Goal: Information Seeking & Learning: Find specific fact

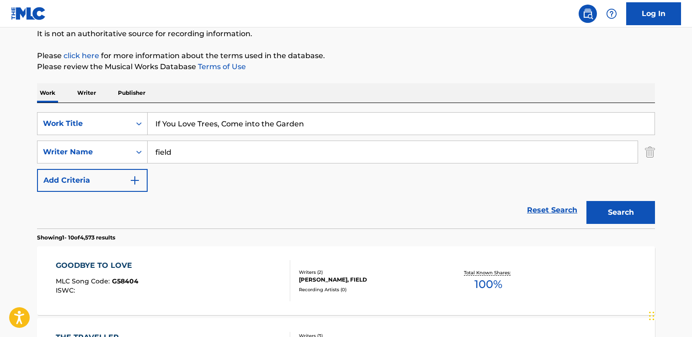
drag, startPoint x: 307, startPoint y: 127, endPoint x: 62, endPoint y: 107, distance: 245.9
click at [62, 107] on div "SearchWithCriteria37b1187c-f34e-45c8-a00c-04a0bc07eb97 Work Title If You Love T…" at bounding box center [346, 165] width 618 height 125
type input "Tanto Tanto"
click at [587, 201] on button "Search" at bounding box center [621, 212] width 69 height 23
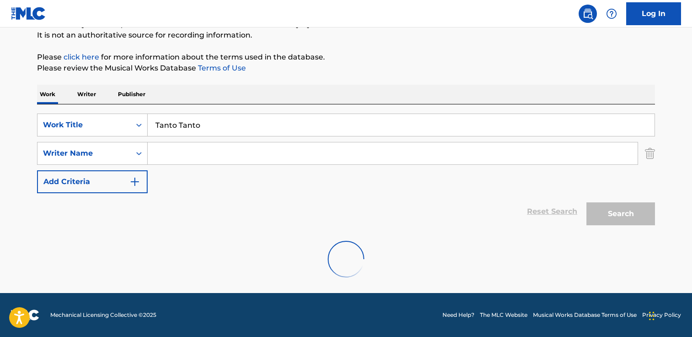
scroll to position [91, 0]
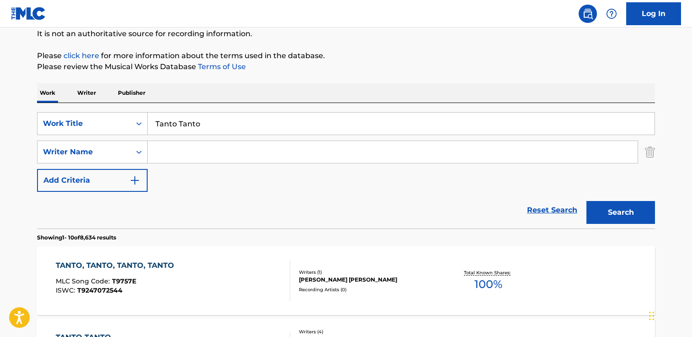
paste input "[PERSON_NAME]"
click at [587, 201] on button "Search" at bounding box center [621, 212] width 69 height 23
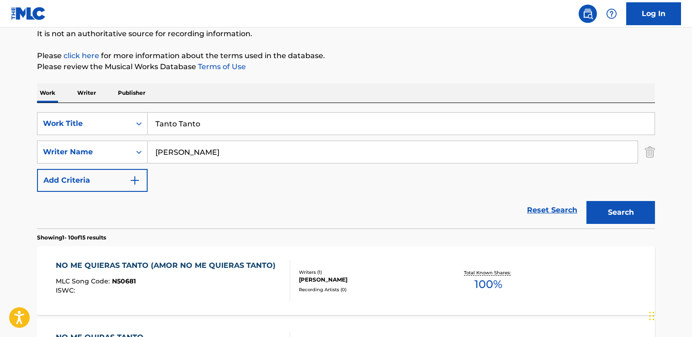
click at [201, 151] on input "[PERSON_NAME]" at bounding box center [393, 152] width 490 height 22
type input "[PERSON_NAME]"
click at [587, 201] on button "Search" at bounding box center [621, 212] width 69 height 23
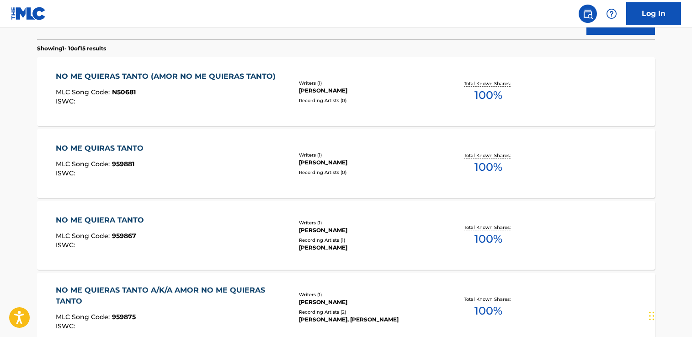
scroll to position [279, 0]
click at [301, 95] on div "[PERSON_NAME]" at bounding box center [368, 91] width 138 height 8
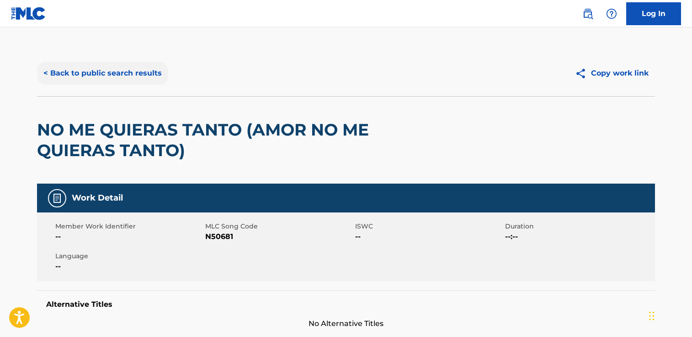
click at [120, 67] on button "< Back to public search results" at bounding box center [102, 73] width 131 height 23
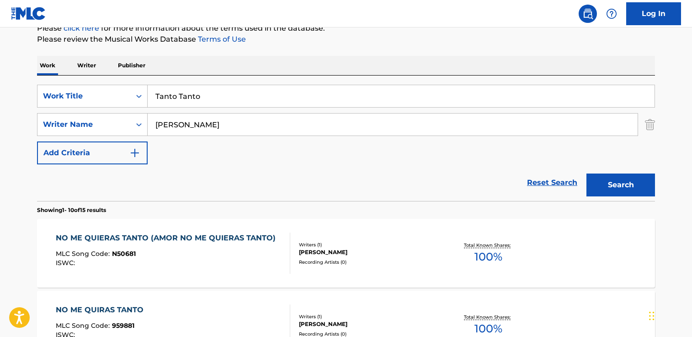
scroll to position [113, 0]
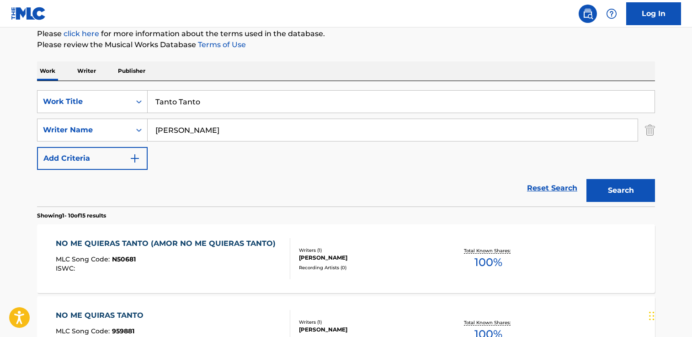
click at [159, 234] on div "NO ME QUIERAS TANTO (AMOR NO ME QUIERAS TANTO) MLC Song Code : N50681 ISWC : Wr…" at bounding box center [346, 258] width 618 height 69
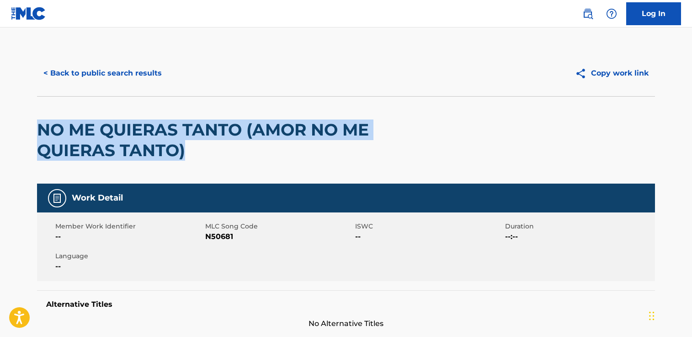
drag, startPoint x: 214, startPoint y: 160, endPoint x: -164, endPoint y: 103, distance: 382.5
click at [0, 103] on html "Accessibility Screen-Reader Guide, Feedback, and Issue Reporting | New window C…" at bounding box center [346, 168] width 692 height 337
copy h2 "NO ME QUIERAS TANTO (AMOR NO ME QUIERAS TANTO)"
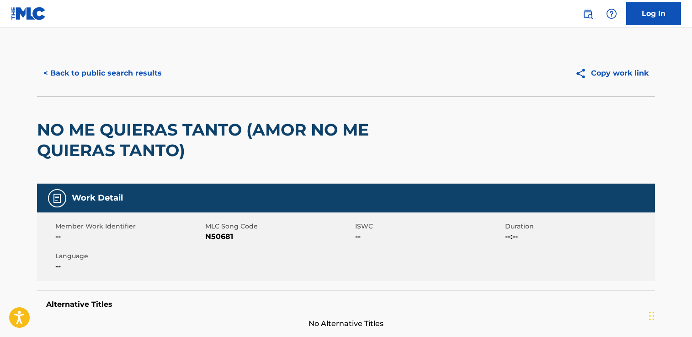
drag, startPoint x: 250, startPoint y: 235, endPoint x: 241, endPoint y: 237, distance: 9.0
click at [244, 236] on span "N50681" at bounding box center [279, 236] width 148 height 11
drag, startPoint x: 241, startPoint y: 237, endPoint x: 207, endPoint y: 237, distance: 33.8
click at [207, 237] on span "N50681" at bounding box center [279, 236] width 148 height 11
copy span "N50681"
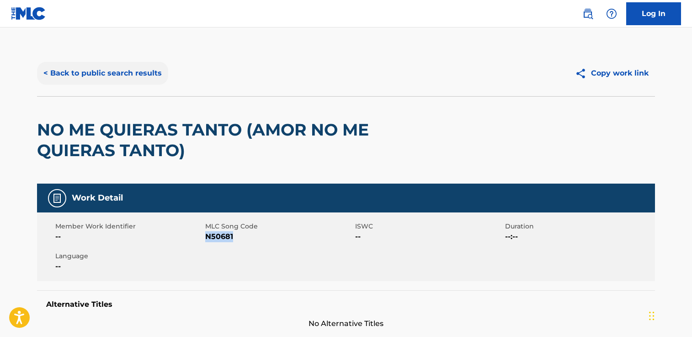
click at [95, 74] on button "< Back to public search results" at bounding box center [102, 73] width 131 height 23
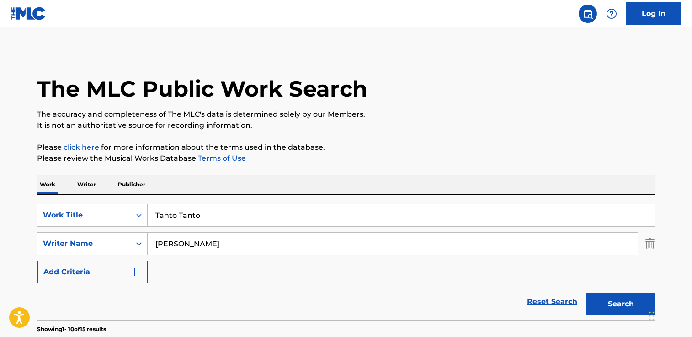
scroll to position [113, 0]
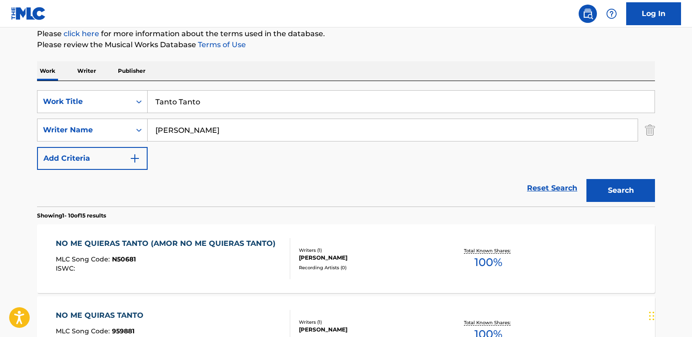
drag, startPoint x: 236, startPoint y: 98, endPoint x: 35, endPoint y: 97, distance: 200.8
paste input "Dear Addy"
type input "Dear Addy"
click at [587, 179] on button "Search" at bounding box center [621, 190] width 69 height 23
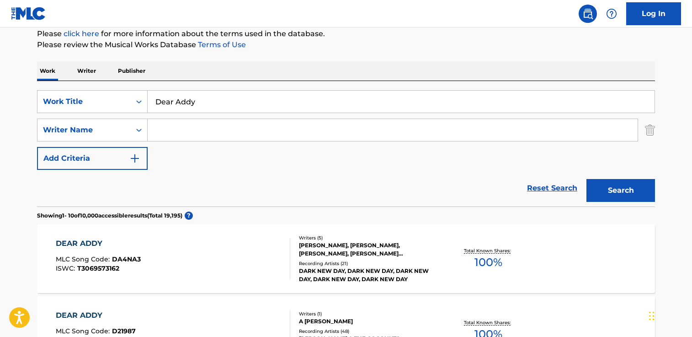
paste input "[PERSON_NAME]"
type input "[PERSON_NAME]"
click at [587, 179] on button "Search" at bounding box center [621, 190] width 69 height 23
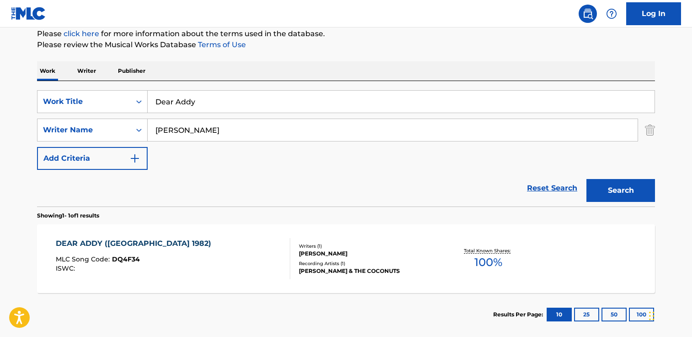
scroll to position [110, 0]
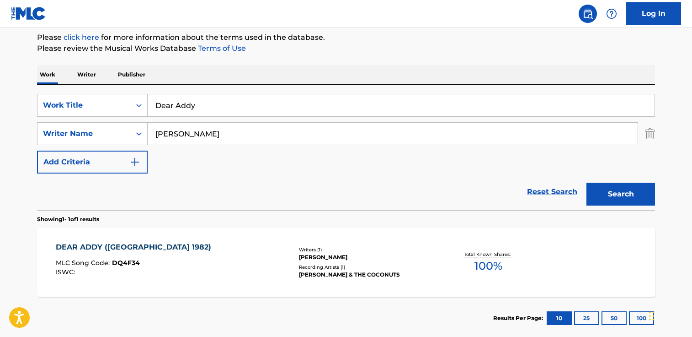
click at [177, 257] on div "DEAR ADDY ([GEOGRAPHIC_DATA] 1982) MLC Song Code : DQ4F34 ISWC :" at bounding box center [173, 261] width 235 height 41
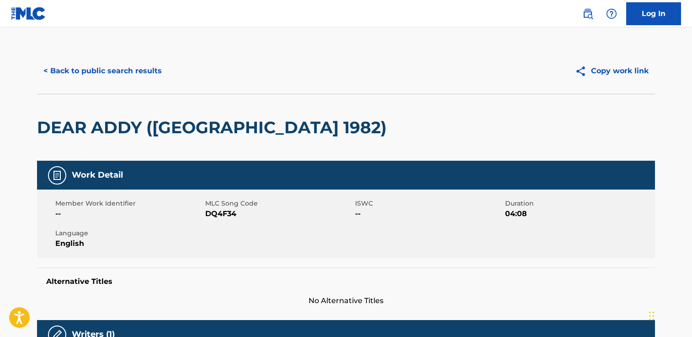
scroll to position [5, 0]
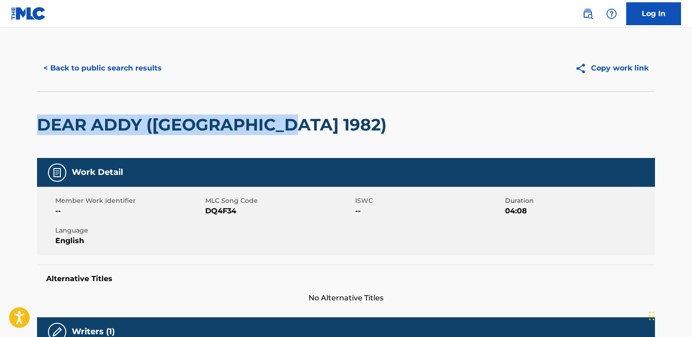
drag, startPoint x: 350, startPoint y: 127, endPoint x: 106, endPoint y: 130, distance: 244.2
click at [0, 134] on html "Accessibility Screen-Reader Guide, Feedback, and Issue Reporting | New window C…" at bounding box center [346, 163] width 692 height 337
copy h2 "DEAR ADDY ([GEOGRAPHIC_DATA] 1982)"
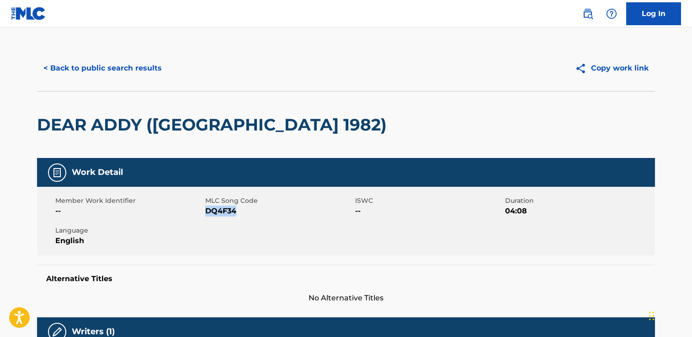
drag, startPoint x: 237, startPoint y: 212, endPoint x: 206, endPoint y: 212, distance: 31.1
click at [206, 212] on span "DQ4F34" at bounding box center [279, 210] width 148 height 11
copy span "DQ4F34"
click at [131, 65] on button "< Back to public search results" at bounding box center [102, 68] width 131 height 23
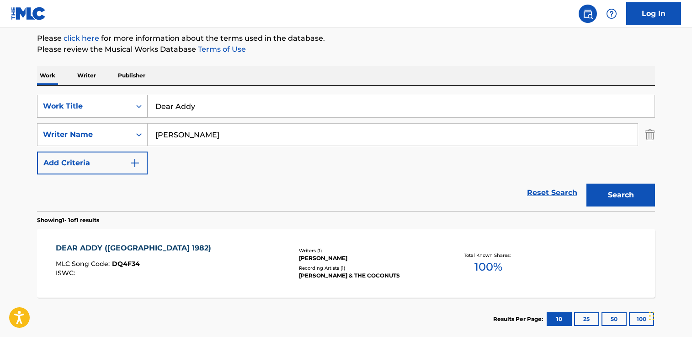
drag, startPoint x: 204, startPoint y: 107, endPoint x: 82, endPoint y: 104, distance: 122.2
click at [82, 104] on div "SearchWithCriteria37b1187c-f34e-45c8-a00c-04a0bc07eb97 Work Title Dear Addy" at bounding box center [346, 106] width 618 height 23
paste input "Eu Te Devoro"
type input "Eu Te Devoro"
click at [587, 183] on button "Search" at bounding box center [621, 194] width 69 height 23
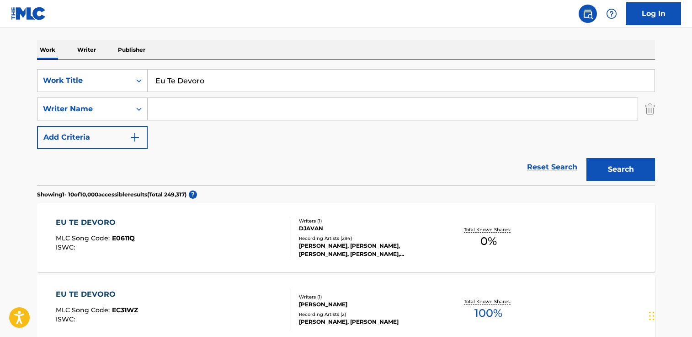
scroll to position [134, 0]
click at [172, 231] on div "EU TE DEVORO MLC Song Code : E0611Q ISWC :" at bounding box center [173, 237] width 235 height 41
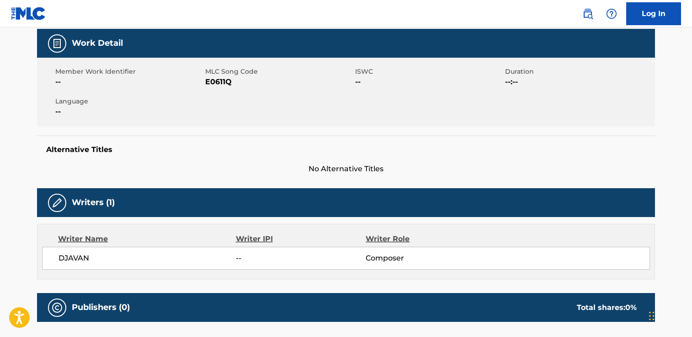
scroll to position [0, 0]
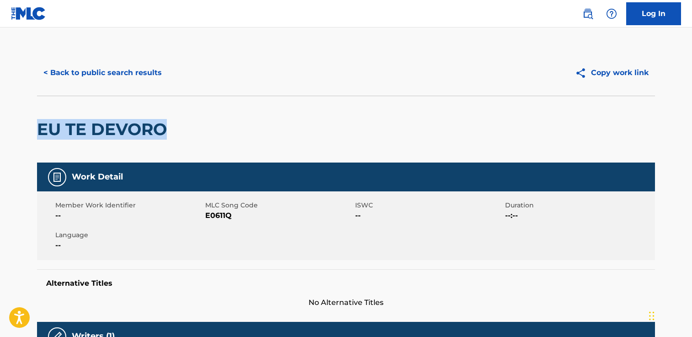
drag, startPoint x: 181, startPoint y: 127, endPoint x: 32, endPoint y: 123, distance: 148.7
click at [0, 123] on html "Accessibility Screen-Reader Guide, Feedback, and Issue Reporting | New window C…" at bounding box center [346, 168] width 692 height 337
copy h2 "EU TE DEVORO"
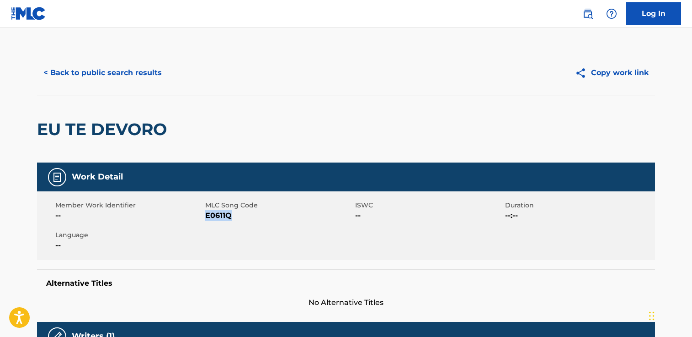
drag, startPoint x: 242, startPoint y: 221, endPoint x: 206, endPoint y: 215, distance: 37.1
click at [206, 215] on div "Member Work Identifier -- MLC Song Code E0611Q ISWC -- Duration --:-- Language …" at bounding box center [346, 225] width 618 height 69
copy span "E0611Q"
click at [114, 74] on button "< Back to public search results" at bounding box center [102, 72] width 131 height 23
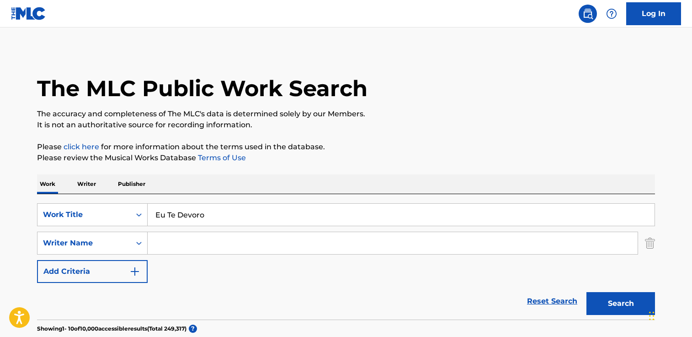
scroll to position [135, 0]
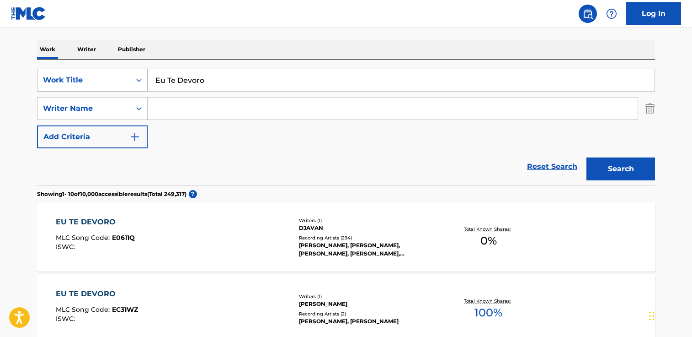
drag, startPoint x: 221, startPoint y: 88, endPoint x: 109, endPoint y: 79, distance: 111.9
click at [109, 79] on div "SearchWithCriteria37b1187c-f34e-45c8-a00c-04a0bc07eb97 Work Title Eu Te Devoro" at bounding box center [346, 80] width 618 height 23
paste input "Cordestinos"
type input "Cordestinos"
click at [587, 157] on button "Search" at bounding box center [621, 168] width 69 height 23
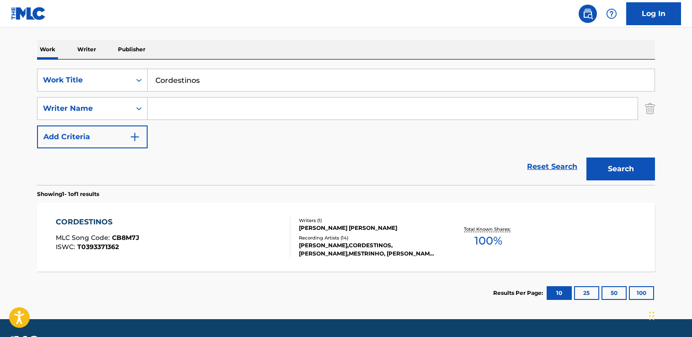
click at [175, 254] on div "CORDESTINOS MLC Song Code : CB8M7J ISWC : T0393371362" at bounding box center [173, 236] width 235 height 41
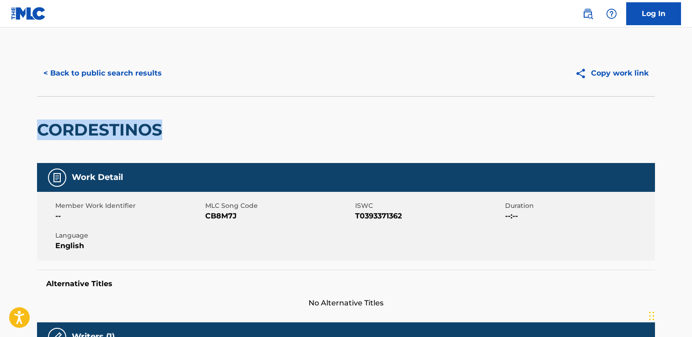
drag, startPoint x: 182, startPoint y: 124, endPoint x: -106, endPoint y: 121, distance: 287.7
click at [0, 121] on html "Accessibility Screen-Reader Guide, Feedback, and Issue Reporting | New window C…" at bounding box center [346, 168] width 692 height 337
copy h2 "CORDESTINOS"
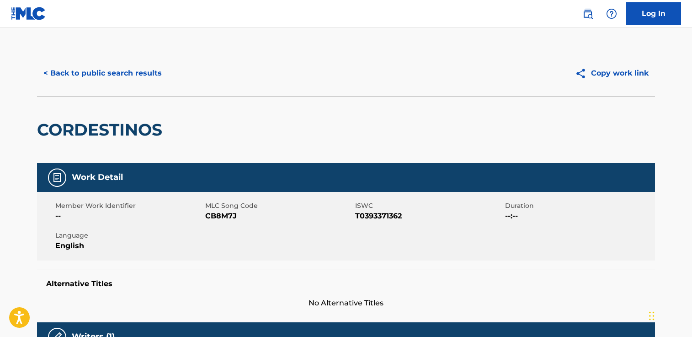
click at [238, 226] on div "Member Work Identifier -- MLC Song Code CB8M7J ISWC T0393371362 Duration --:-- …" at bounding box center [346, 226] width 618 height 69
drag, startPoint x: 241, startPoint y: 220, endPoint x: 206, endPoint y: 216, distance: 36.0
click at [206, 216] on span "CB8M7J" at bounding box center [279, 215] width 148 height 11
copy span "CB8M7J"
click at [127, 82] on button "< Back to public search results" at bounding box center [102, 73] width 131 height 23
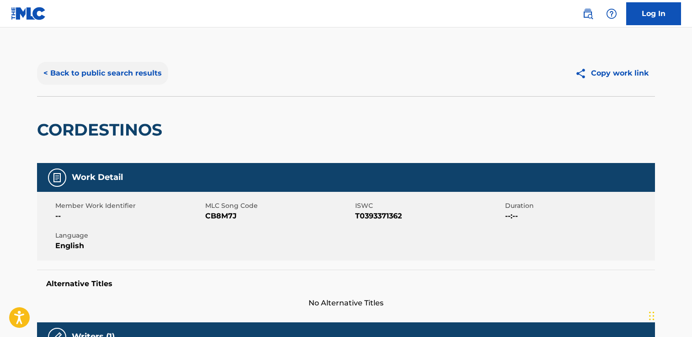
scroll to position [109, 0]
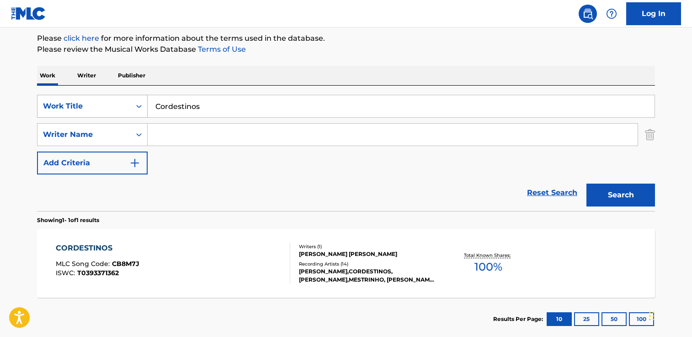
drag, startPoint x: 227, startPoint y: 109, endPoint x: 45, endPoint y: 105, distance: 182.1
click at [45, 105] on div "SearchWithCriteria37b1187c-f34e-45c8-a00c-04a0bc07eb97 Work Title Cordestinos" at bounding box center [346, 106] width 618 height 23
paste input "El Palito"
type input "El Palito"
click at [587, 183] on button "Search" at bounding box center [621, 194] width 69 height 23
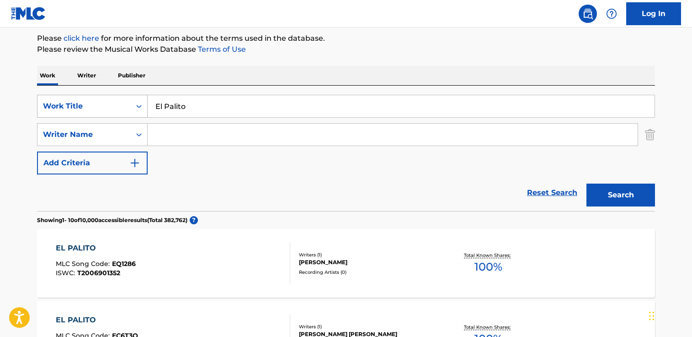
drag, startPoint x: 179, startPoint y: 102, endPoint x: 43, endPoint y: 97, distance: 135.9
click at [43, 97] on div "SearchWithCriteria37b1187c-f34e-45c8-a00c-04a0bc07eb97 Work Title El Palito" at bounding box center [346, 106] width 618 height 23
paste input "El Palito"
type input "El Palito"
click at [587, 183] on button "Search" at bounding box center [621, 194] width 69 height 23
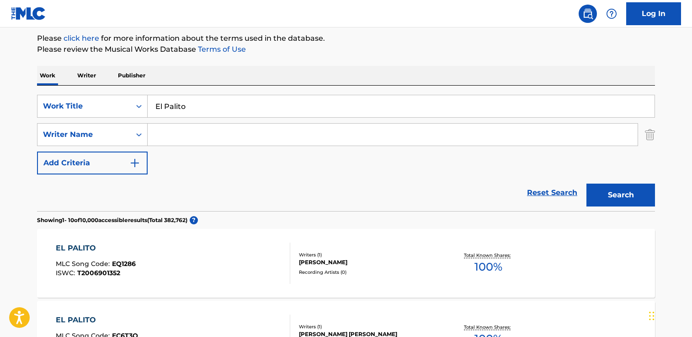
click at [163, 135] on input "Search Form" at bounding box center [393, 134] width 490 height 22
paste input "[PERSON_NAME]"
type input "[PERSON_NAME]"
click at [587, 183] on button "Search" at bounding box center [621, 194] width 69 height 23
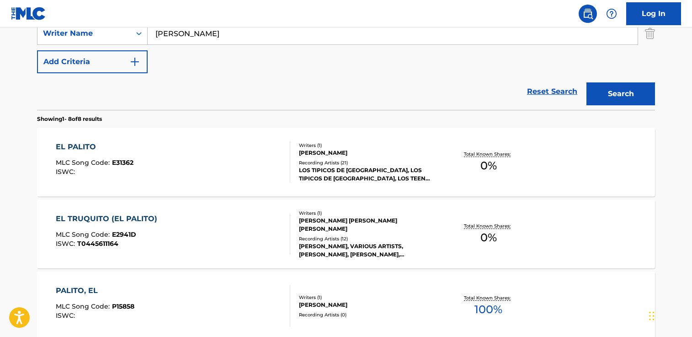
scroll to position [212, 0]
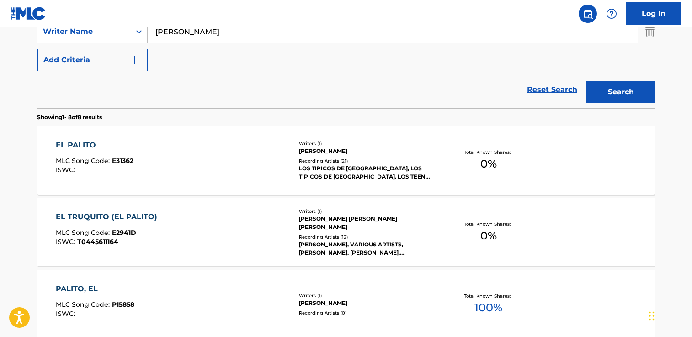
click at [231, 283] on div "PALITO, EL MLC Song Code : P15858 ISWC :" at bounding box center [173, 303] width 235 height 41
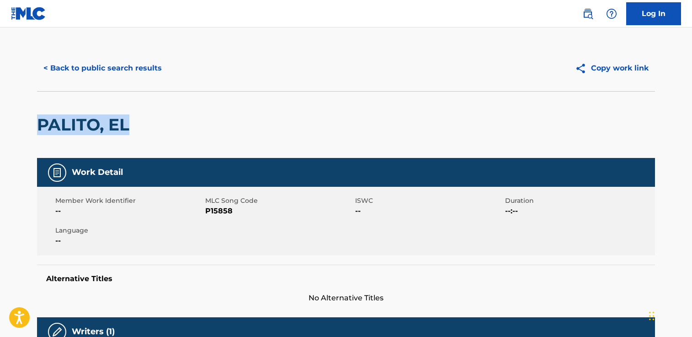
drag, startPoint x: 63, startPoint y: 131, endPoint x: 92, endPoint y: 119, distance: 31.8
click at [0, 125] on html "Accessibility Screen-Reader Guide, Feedback, and Issue Reporting | New window C…" at bounding box center [346, 163] width 692 height 337
copy h2 "PALITO, EL"
drag, startPoint x: 261, startPoint y: 209, endPoint x: 205, endPoint y: 210, distance: 55.8
click at [205, 210] on span "P15858" at bounding box center [279, 210] width 148 height 11
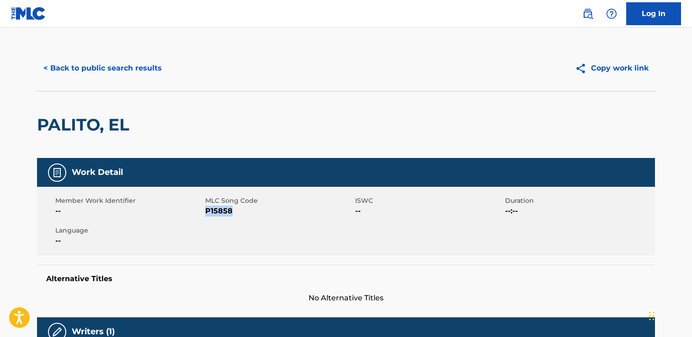
copy span "P15858"
click at [155, 64] on button "< Back to public search results" at bounding box center [102, 68] width 131 height 23
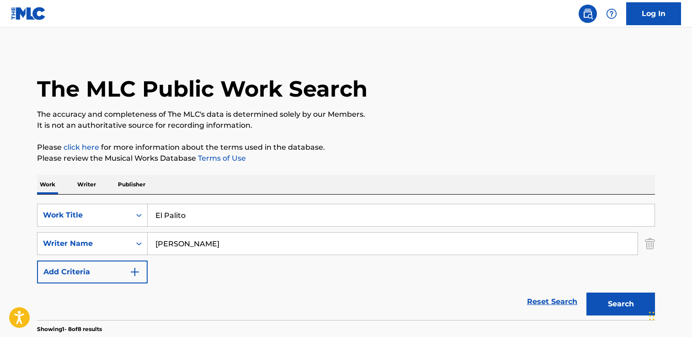
drag, startPoint x: 207, startPoint y: 210, endPoint x: 295, endPoint y: 218, distance: 89.0
click at [295, 218] on input "El Palito" at bounding box center [401, 215] width 507 height 22
paste input "CLONE"
type input "CLONE"
click at [587, 292] on button "Search" at bounding box center [621, 303] width 69 height 23
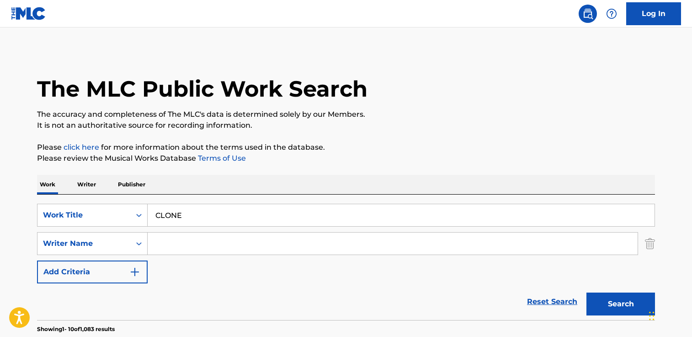
click at [200, 234] on input "Search Form" at bounding box center [393, 243] width 490 height 22
paste input "[PERSON_NAME]"
type input "[PERSON_NAME]"
click at [587, 292] on button "Search" at bounding box center [621, 303] width 69 height 23
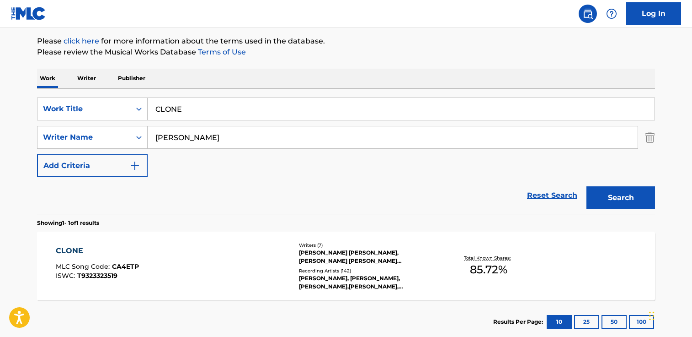
click at [198, 264] on div "CLONE MLC Song Code : CA4ETP ISWC : T9323323519" at bounding box center [173, 265] width 235 height 41
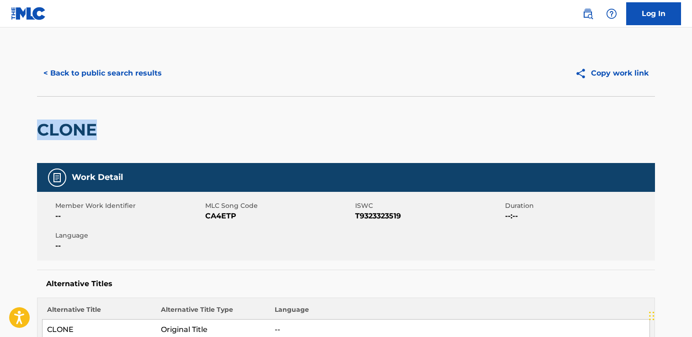
drag, startPoint x: 112, startPoint y: 140, endPoint x: 73, endPoint y: 133, distance: 40.1
click at [0, 125] on html "Accessibility Screen-Reader Guide, Feedback, and Issue Reporting | New window C…" at bounding box center [346, 168] width 692 height 337
drag, startPoint x: 239, startPoint y: 215, endPoint x: 206, endPoint y: 217, distance: 33.0
click at [206, 217] on span "CA4ETP" at bounding box center [279, 215] width 148 height 11
click at [149, 81] on button "< Back to public search results" at bounding box center [102, 73] width 131 height 23
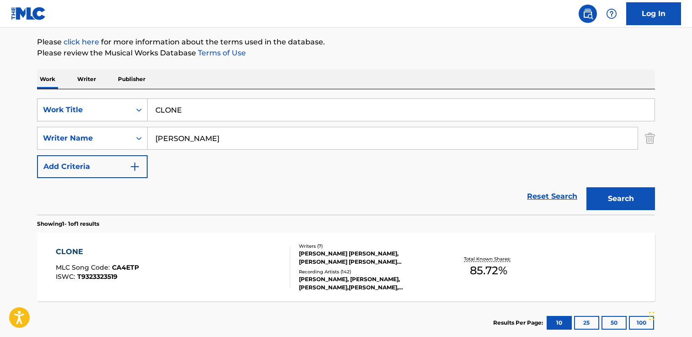
scroll to position [107, 0]
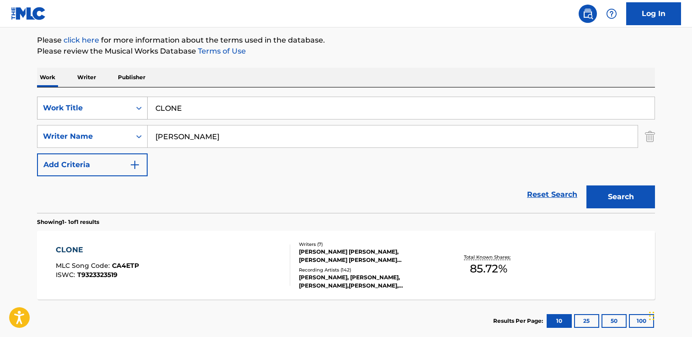
drag, startPoint x: 209, startPoint y: 108, endPoint x: 116, endPoint y: 105, distance: 92.4
click at [115, 106] on div "SearchWithCriteria37b1187c-f34e-45c8-a00c-04a0bc07eb97 Work Title CLONE" at bounding box center [346, 108] width 618 height 23
paste input "Y Tú"
type input "Y Tú"
click at [587, 185] on button "Search" at bounding box center [621, 196] width 69 height 23
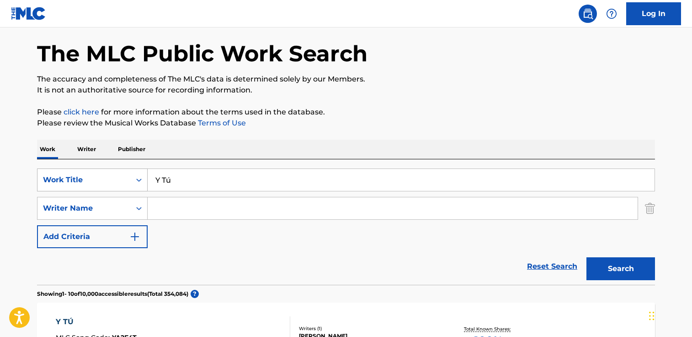
scroll to position [0, 0]
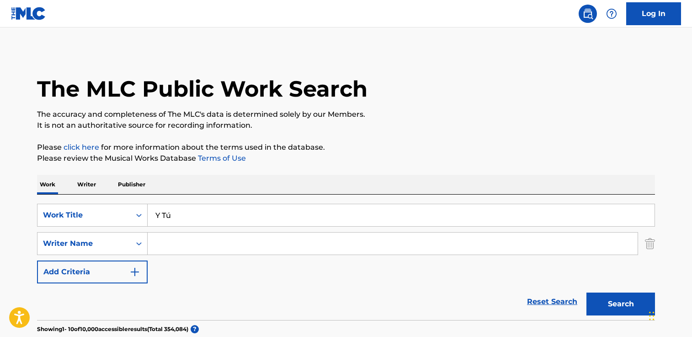
paste input "[PERSON_NAME]"
type input "[PERSON_NAME]"
click at [587, 292] on button "Search" at bounding box center [621, 303] width 69 height 23
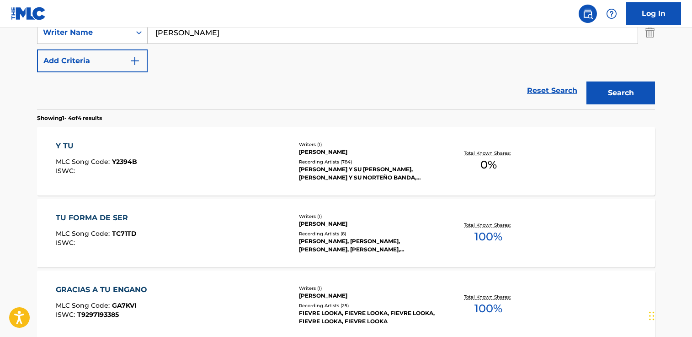
scroll to position [209, 0]
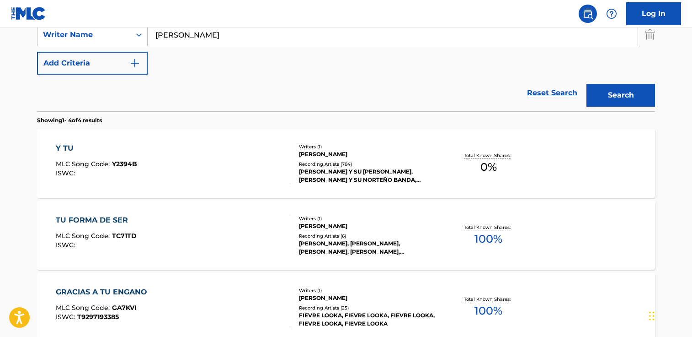
click at [116, 153] on div "Y TU" at bounding box center [96, 148] width 81 height 11
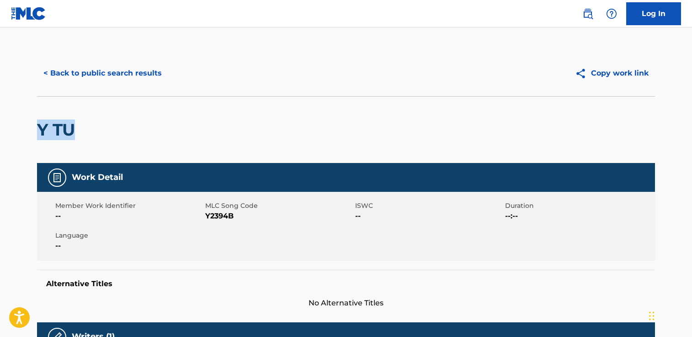
drag, startPoint x: 141, startPoint y: 129, endPoint x: 14, endPoint y: 125, distance: 127.7
click at [0, 127] on html "Accessibility Screen-Reader Guide, Feedback, and Issue Reporting | New window C…" at bounding box center [346, 168] width 692 height 337
drag, startPoint x: 243, startPoint y: 219, endPoint x: 206, endPoint y: 218, distance: 36.6
click at [206, 218] on span "Y2394B" at bounding box center [279, 215] width 148 height 11
click at [87, 83] on button "< Back to public search results" at bounding box center [102, 73] width 131 height 23
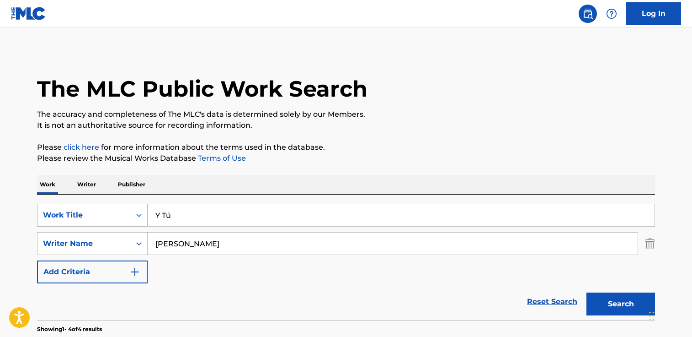
drag, startPoint x: 179, startPoint y: 221, endPoint x: 95, endPoint y: 209, distance: 85.0
click at [95, 209] on div "SearchWithCriteria37b1187c-f34e-45c8-a00c-04a0bc07eb97 Work Title Y Tú" at bounding box center [346, 215] width 618 height 23
paste input "Nighteen and Non-Stop"
type input "Nighteen and Non-Stop"
click at [587, 292] on button "Search" at bounding box center [621, 303] width 69 height 23
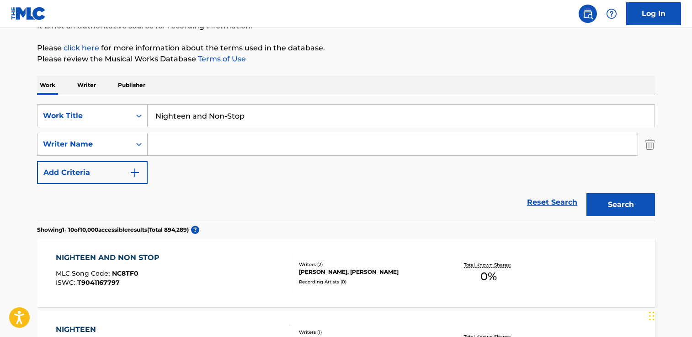
scroll to position [99, 0]
paste input "[PERSON_NAME]"
type input "[PERSON_NAME]"
click at [587, 193] on button "Search" at bounding box center [621, 204] width 69 height 23
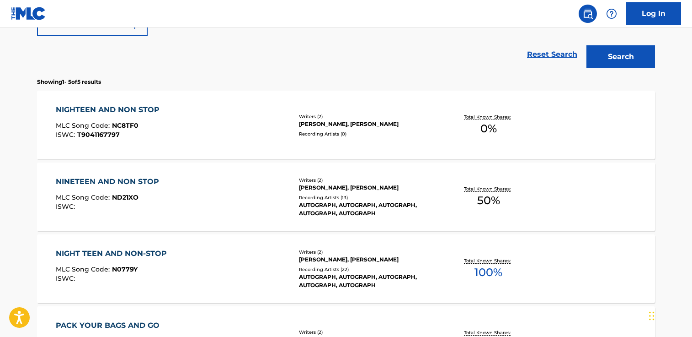
scroll to position [247, 0]
click at [159, 215] on div "NINETEEN AND NON STOP MLC Song Code : ND21XO ISWC :" at bounding box center [110, 197] width 108 height 41
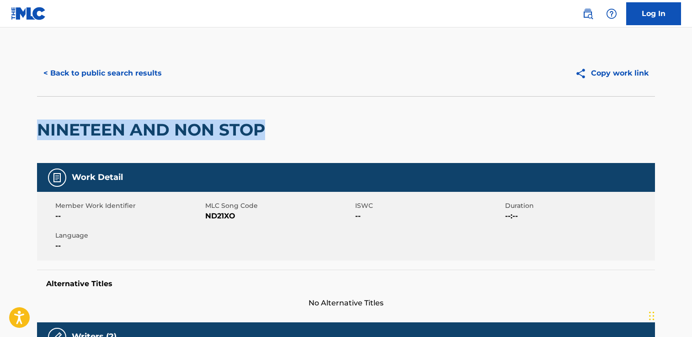
drag, startPoint x: 306, startPoint y: 136, endPoint x: -146, endPoint y: 115, distance: 452.8
click at [0, 115] on html "Accessibility Screen-Reader Guide, Feedback, and Issue Reporting | New window C…" at bounding box center [346, 168] width 692 height 337
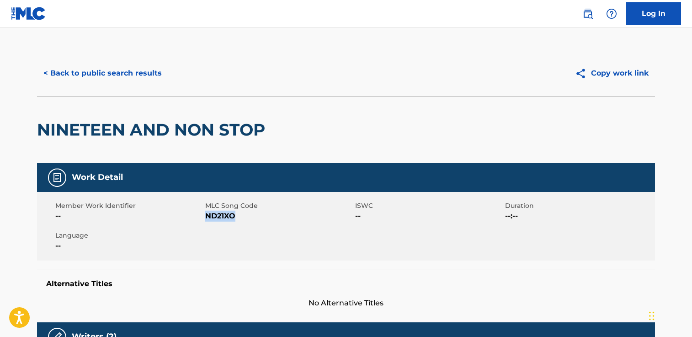
drag, startPoint x: 248, startPoint y: 218, endPoint x: 207, endPoint y: 218, distance: 41.2
click at [207, 218] on span "ND21XO" at bounding box center [279, 215] width 148 height 11
click at [76, 82] on button "< Back to public search results" at bounding box center [102, 73] width 131 height 23
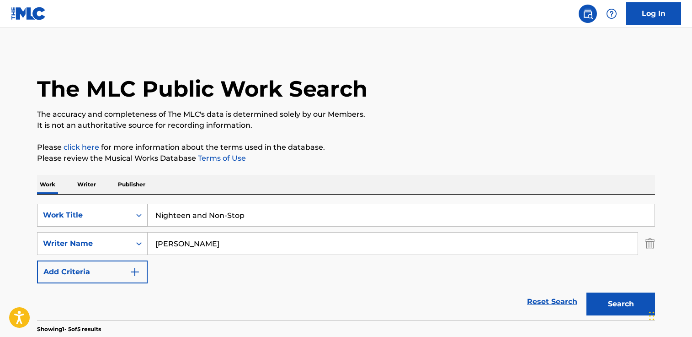
drag, startPoint x: 252, startPoint y: 216, endPoint x: 78, endPoint y: 215, distance: 173.4
click at [78, 215] on div "SearchWithCriteria37b1187c-f34e-45c8-a00c-04a0bc07eb97 Work Title Nighteen and …" at bounding box center [346, 215] width 618 height 23
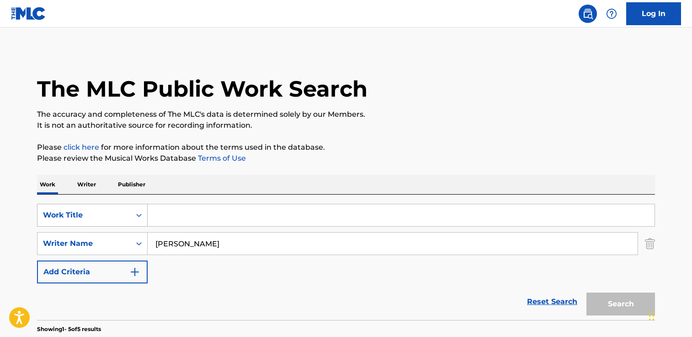
paste input "Desprecio"
type input "Desprecio"
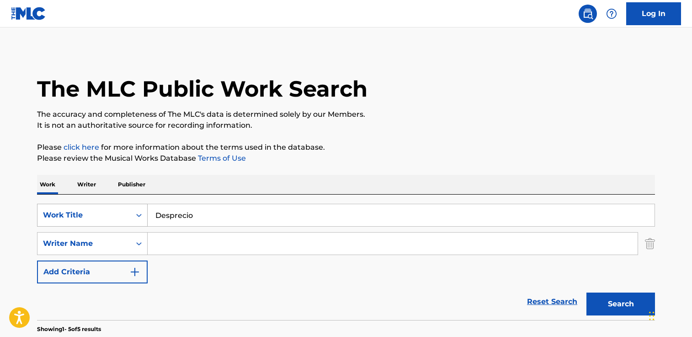
click at [587, 292] on button "Search" at bounding box center [621, 303] width 69 height 23
paste input "[PERSON_NAME]"
type input "[PERSON_NAME]"
click at [587, 292] on button "Search" at bounding box center [621, 303] width 69 height 23
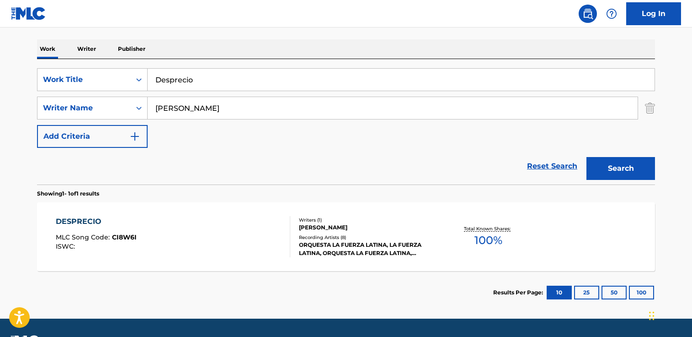
scroll to position [135, 0]
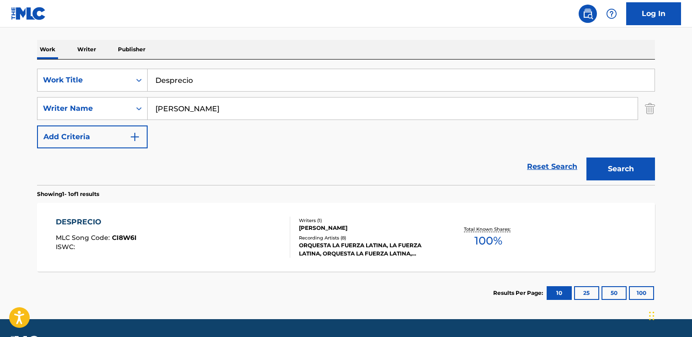
click at [189, 251] on div "DESPRECIO MLC Song Code : CI8W6I ISWC :" at bounding box center [173, 236] width 235 height 41
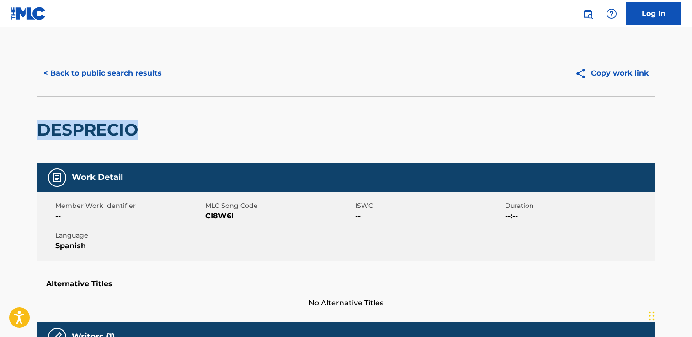
drag, startPoint x: 171, startPoint y: 129, endPoint x: -118, endPoint y: 121, distance: 289.2
click at [0, 121] on html "Accessibility Screen-Reader Guide, Feedback, and Issue Reporting | New window C…" at bounding box center [346, 168] width 692 height 337
drag, startPoint x: 243, startPoint y: 218, endPoint x: 207, endPoint y: 215, distance: 36.7
click at [207, 215] on span "CI8W6I" at bounding box center [279, 215] width 148 height 11
click at [88, 74] on button "< Back to public search results" at bounding box center [102, 73] width 131 height 23
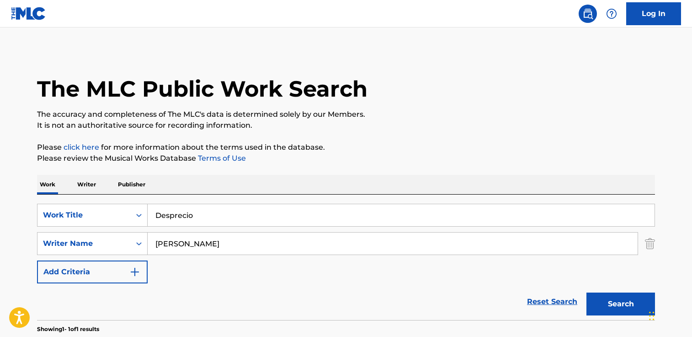
scroll to position [109, 0]
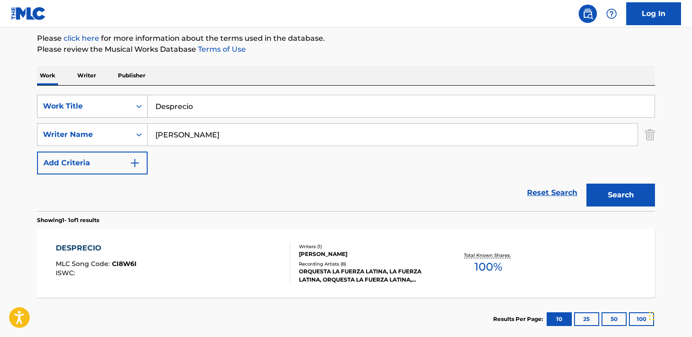
drag, startPoint x: 274, startPoint y: 111, endPoint x: 64, endPoint y: 100, distance: 209.3
click at [64, 100] on div "SearchWithCriteria37b1187c-f34e-45c8-a00c-04a0bc07eb97 Work Title Desprecio" at bounding box center [346, 106] width 618 height 23
paste input "Little White Bull"
type input "Little White Bull"
click at [587, 183] on button "Search" at bounding box center [621, 194] width 69 height 23
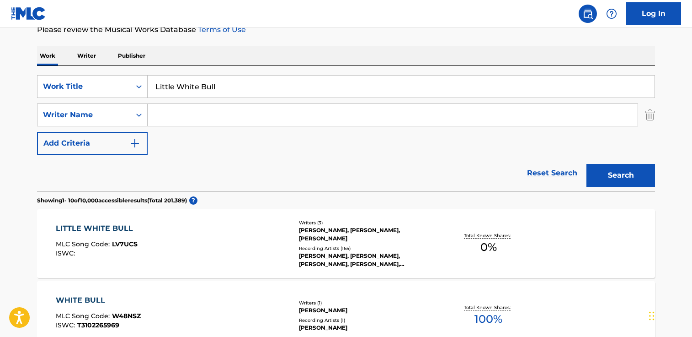
scroll to position [0, 0]
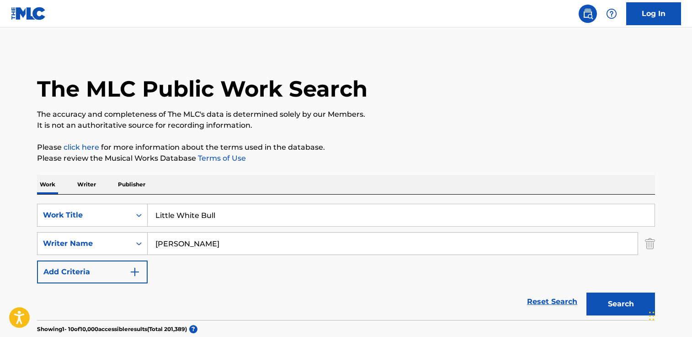
type input "[PERSON_NAME]"
click at [587, 292] on button "Search" at bounding box center [621, 303] width 69 height 23
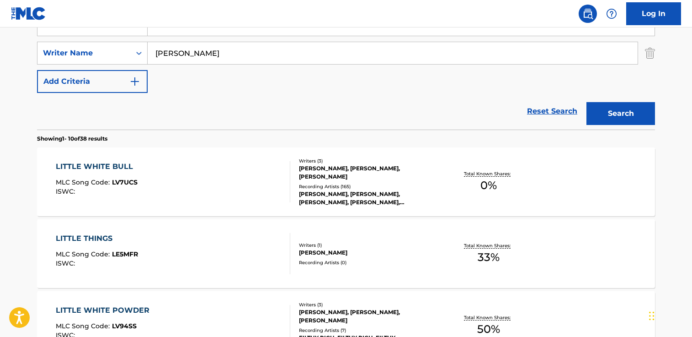
scroll to position [188, 0]
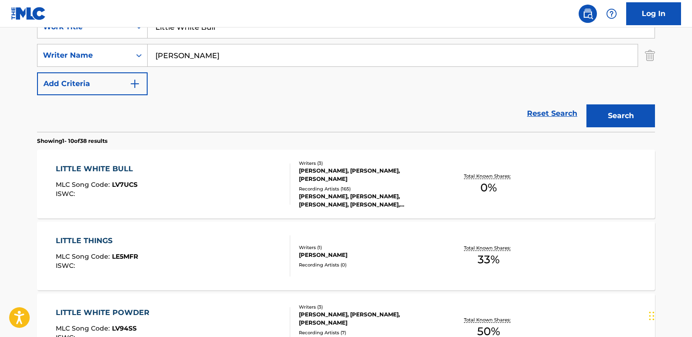
click at [181, 202] on div "LITTLE WHITE BULL MLC Song Code : LV7UCS ISWC :" at bounding box center [173, 183] width 235 height 41
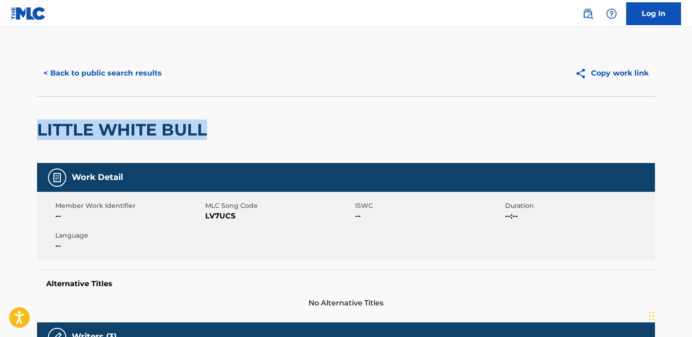
drag, startPoint x: 241, startPoint y: 134, endPoint x: 34, endPoint y: 106, distance: 208.6
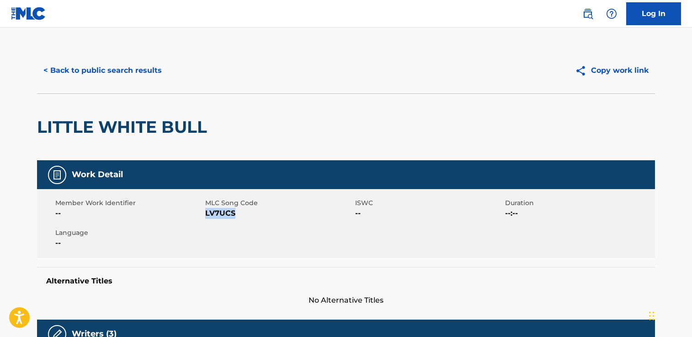
drag, startPoint x: 251, startPoint y: 218, endPoint x: 206, endPoint y: 214, distance: 44.6
click at [206, 214] on span "LV7UCS" at bounding box center [279, 213] width 148 height 11
click at [133, 65] on button "< Back to public search results" at bounding box center [102, 70] width 131 height 23
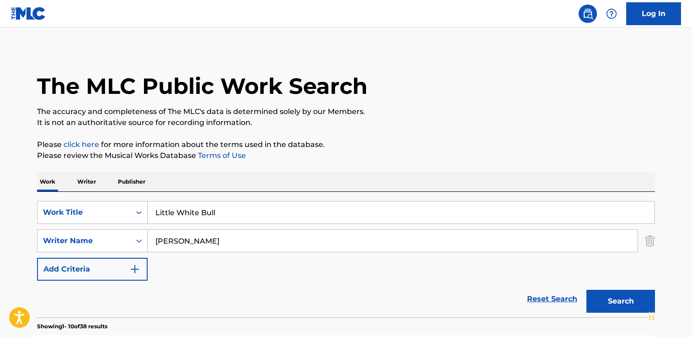
scroll to position [188, 0]
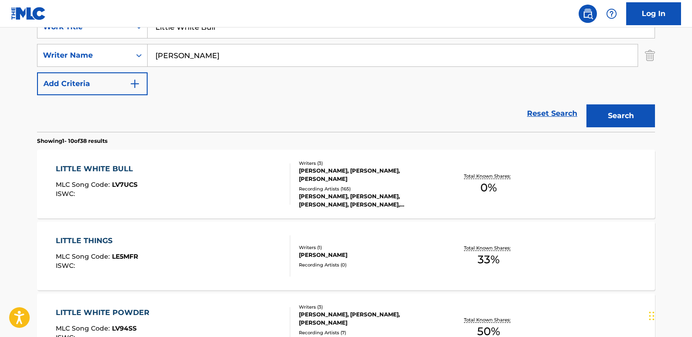
drag, startPoint x: 230, startPoint y: 35, endPoint x: 116, endPoint y: 27, distance: 114.2
paste input "RINKIKI"
type input "RINKIKI"
click at [587, 104] on button "Search" at bounding box center [621, 115] width 69 height 23
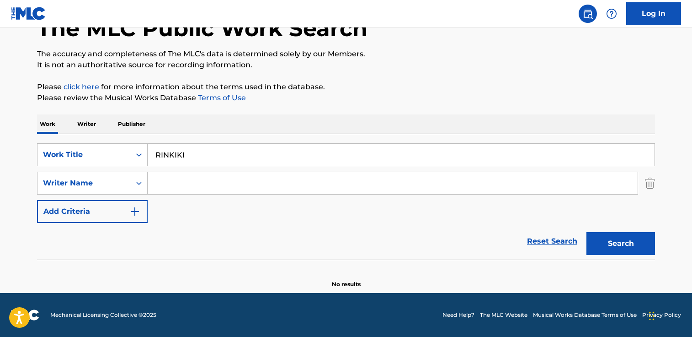
scroll to position [60, 0]
paste input "[PERSON_NAME]"
type input "[PERSON_NAME]"
click at [587, 232] on button "Search" at bounding box center [621, 243] width 69 height 23
drag, startPoint x: 220, startPoint y: 152, endPoint x: -68, endPoint y: 152, distance: 288.6
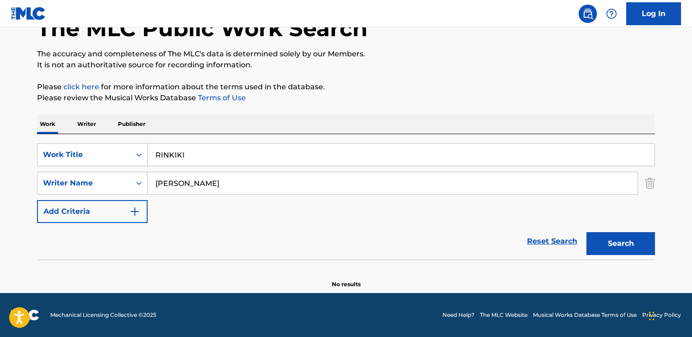
click at [0, 152] on html "Accessibility Screen-Reader Guide, Feedback, and Issue Reporting | New window C…" at bounding box center [346, 108] width 692 height 337
paste input "Silver Lining"
type input "Silver Lining"
type input "laufey"
click at [587, 232] on button "Search" at bounding box center [621, 243] width 69 height 23
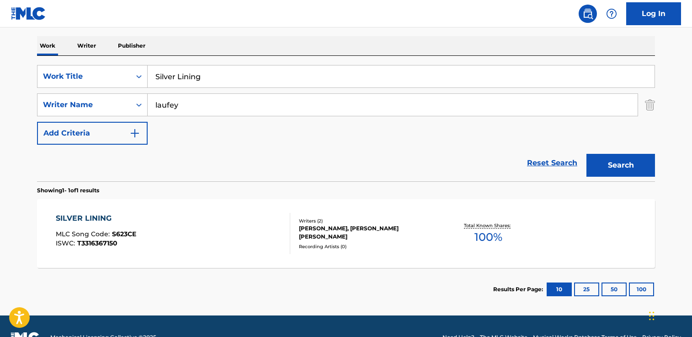
scroll to position [138, 0]
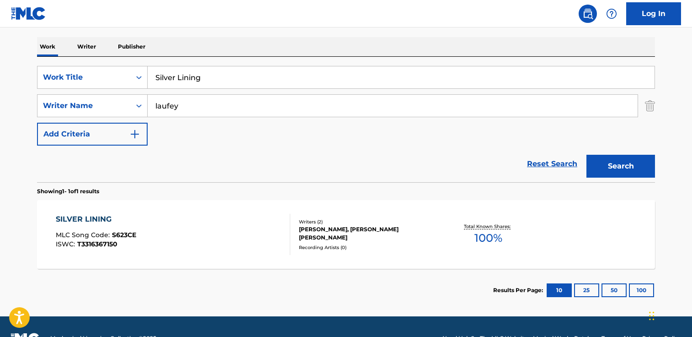
click at [137, 234] on div "SILVER LINING MLC Song Code : S623CE ISWC : T3316367150" at bounding box center [173, 234] width 235 height 41
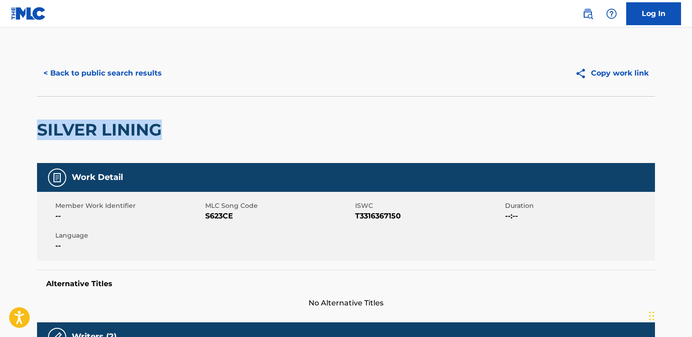
drag, startPoint x: 113, startPoint y: 131, endPoint x: 20, endPoint y: 119, distance: 94.5
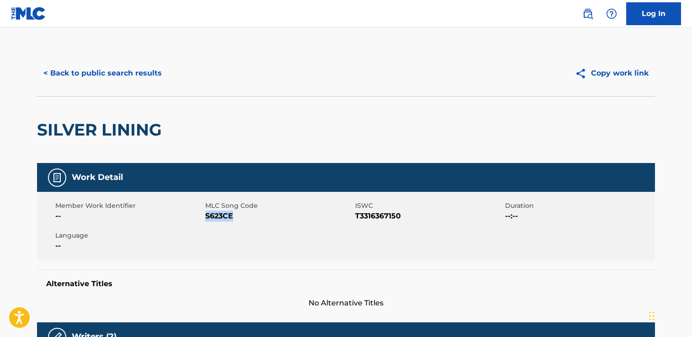
drag, startPoint x: 237, startPoint y: 216, endPoint x: 206, endPoint y: 216, distance: 31.1
click at [206, 216] on span "S623CE" at bounding box center [279, 215] width 148 height 11
click at [110, 79] on button "< Back to public search results" at bounding box center [102, 73] width 131 height 23
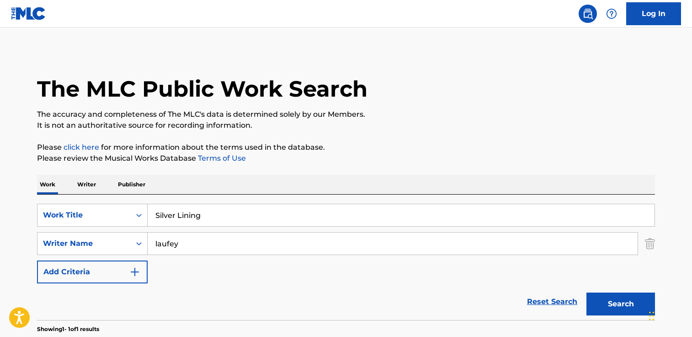
scroll to position [109, 0]
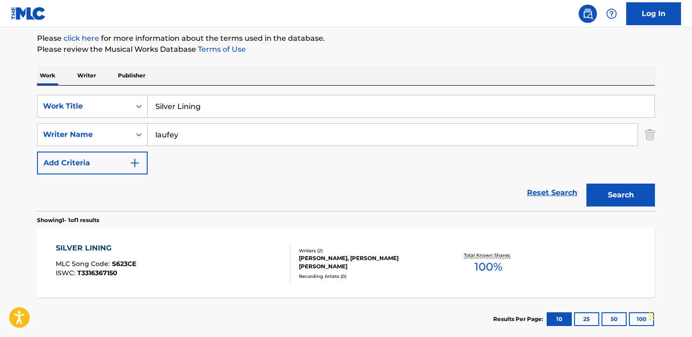
drag, startPoint x: 209, startPoint y: 108, endPoint x: 33, endPoint y: 107, distance: 175.6
click at [33, 107] on div "The MLC Public Work Search The accuracy and completeness of The MLC's data is d…" at bounding box center [346, 140] width 640 height 399
paste input "S623CE"
type input "S623CE"
drag, startPoint x: 196, startPoint y: 105, endPoint x: 121, endPoint y: 105, distance: 74.6
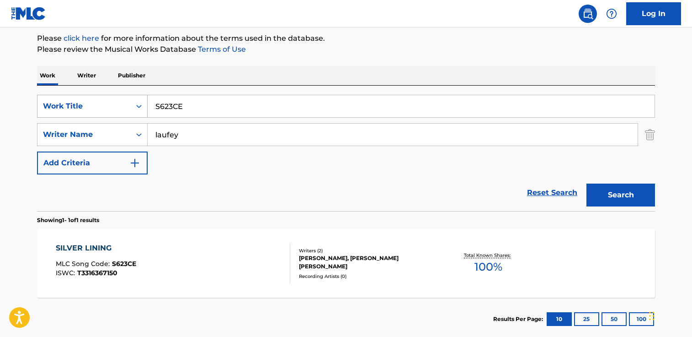
click at [121, 105] on div "SearchWithCriteria37b1187c-f34e-45c8-a00c-04a0bc07eb97 Work Title S623CE" at bounding box center [346, 106] width 618 height 23
paste input "A Cautionary Tale"
type input "A Cautionary Tale"
click at [587, 183] on button "Search" at bounding box center [621, 194] width 69 height 23
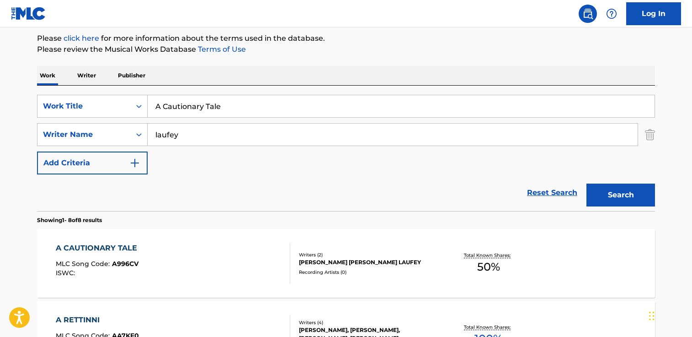
click at [221, 275] on div "A CAUTIONARY TALE MLC Song Code : A996CV ISWC :" at bounding box center [173, 262] width 235 height 41
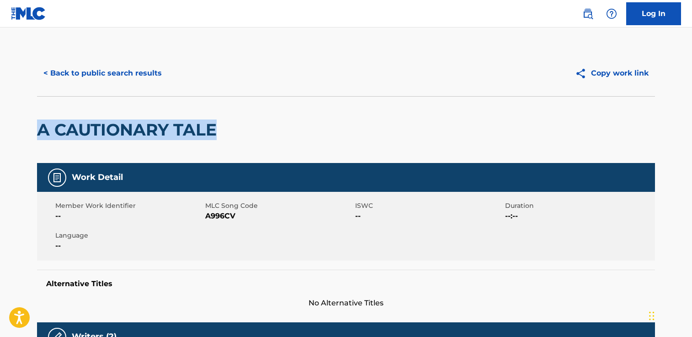
drag, startPoint x: 242, startPoint y: 139, endPoint x: 68, endPoint y: 134, distance: 174.8
click at [44, 134] on div "A CAUTIONARY TALE" at bounding box center [346, 129] width 618 height 67
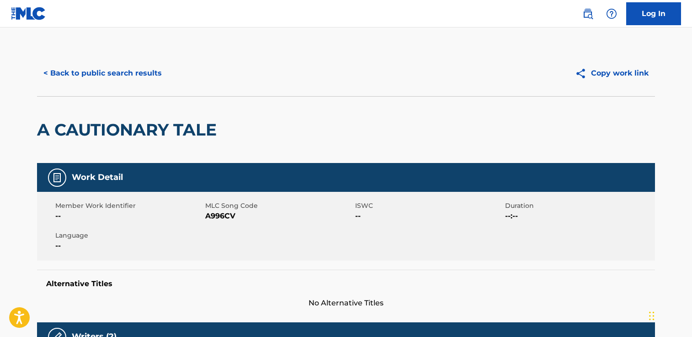
click at [285, 131] on div "A CAUTIONARY TALE" at bounding box center [346, 129] width 618 height 67
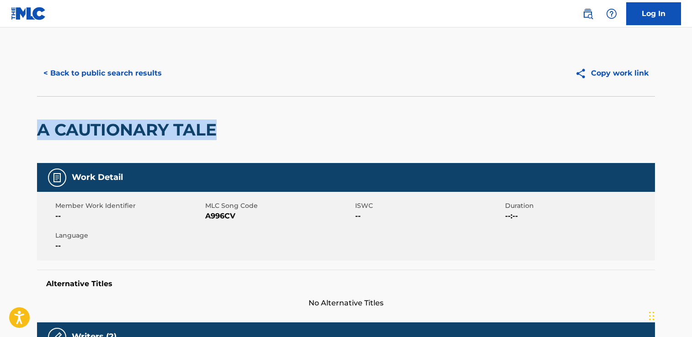
drag, startPoint x: 269, startPoint y: 132, endPoint x: 54, endPoint y: 131, distance: 215.4
click at [0, 122] on html "Accessibility Screen-Reader Guide, Feedback, and Issue Reporting | New window C…" at bounding box center [346, 168] width 692 height 337
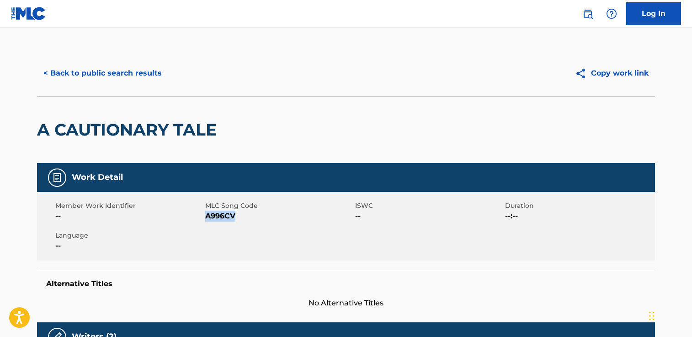
drag, startPoint x: 235, startPoint y: 217, endPoint x: 205, endPoint y: 218, distance: 29.3
click at [205, 218] on span "A996CV" at bounding box center [279, 215] width 148 height 11
click at [133, 62] on button "< Back to public search results" at bounding box center [102, 73] width 131 height 23
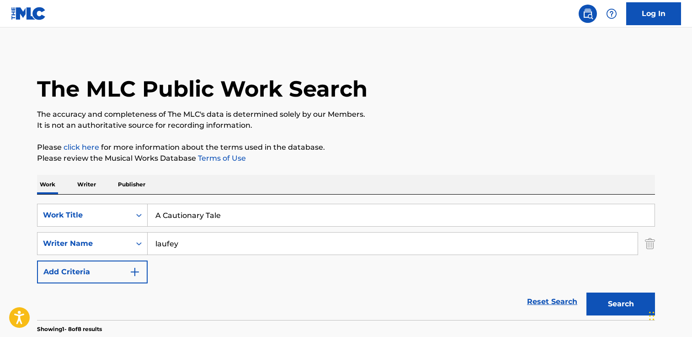
scroll to position [109, 0]
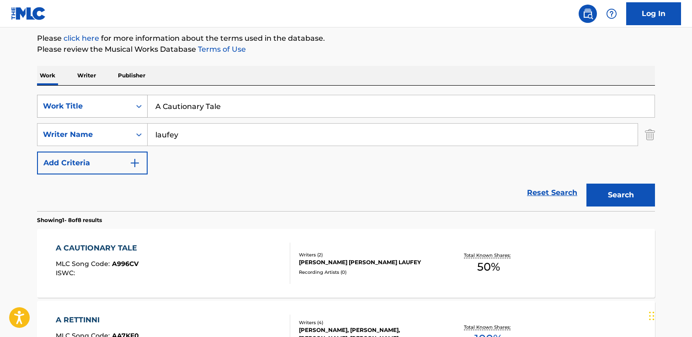
drag, startPoint x: 209, startPoint y: 111, endPoint x: 77, endPoint y: 110, distance: 131.7
click at [78, 108] on div "SearchWithCriteria37b1187c-f34e-45c8-a00c-04a0bc07eb97 Work Title A Cautionary …" at bounding box center [346, 106] width 618 height 23
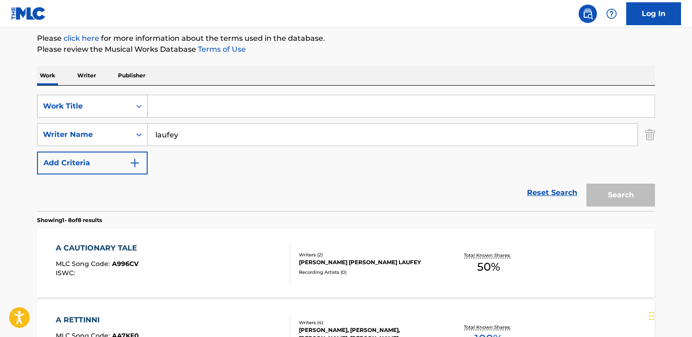
paste input "Carousel"
type input "Carousel"
click at [587, 183] on button "Search" at bounding box center [621, 194] width 69 height 23
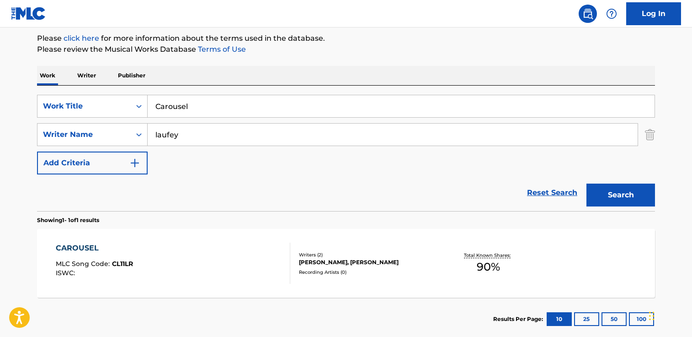
click at [129, 279] on div "CAROUSEL MLC Song Code : CL11LR ISWC :" at bounding box center [94, 262] width 77 height 41
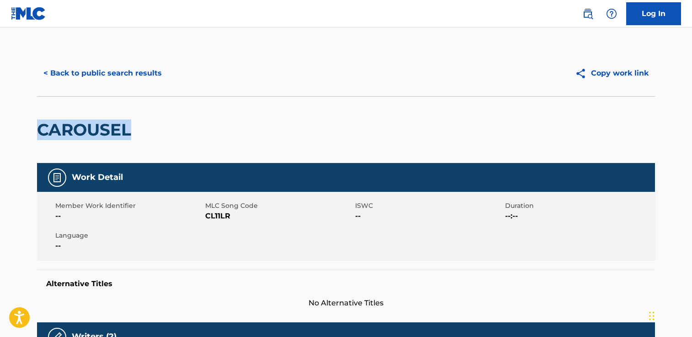
drag, startPoint x: 140, startPoint y: 131, endPoint x: 38, endPoint y: 128, distance: 102.9
click at [0, 123] on html "Accessibility Screen-Reader Guide, Feedback, and Issue Reporting | New window C…" at bounding box center [346, 168] width 692 height 337
drag, startPoint x: 251, startPoint y: 221, endPoint x: 207, endPoint y: 219, distance: 44.0
click at [207, 219] on div "Member Work Identifier -- MLC Song Code CL11LR ISWC -- Duration --:-- Language …" at bounding box center [346, 226] width 618 height 69
click at [134, 73] on button "< Back to public search results" at bounding box center [102, 73] width 131 height 23
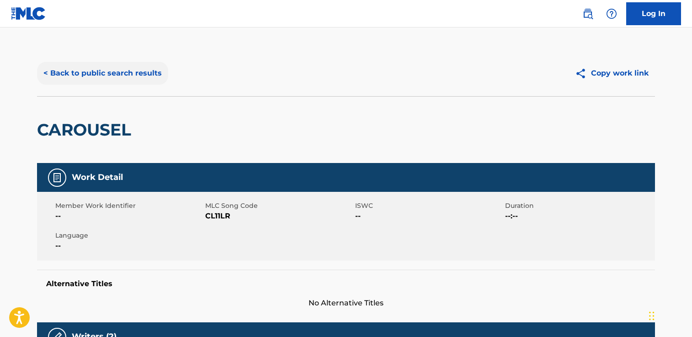
scroll to position [109, 0]
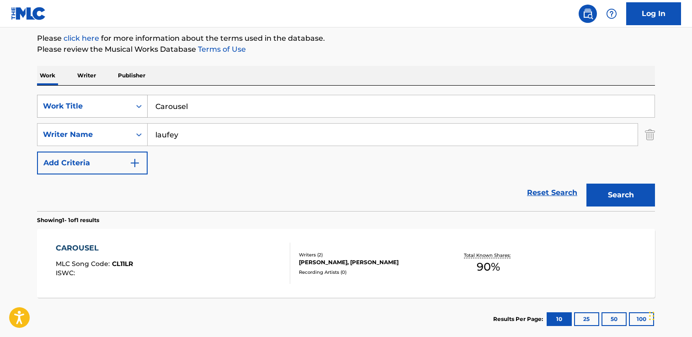
drag, startPoint x: 218, startPoint y: 115, endPoint x: 106, endPoint y: 115, distance: 111.6
click at [107, 115] on div "SearchWithCriteria37b1187c-f34e-45c8-a00c-04a0bc07eb97 Work Title Carousel" at bounding box center [346, 106] width 618 height 23
paste input "Castle in [GEOGRAPHIC_DATA]"
type input "CarouseCastle in [GEOGRAPHIC_DATA]"
click at [587, 183] on button "Search" at bounding box center [621, 194] width 69 height 23
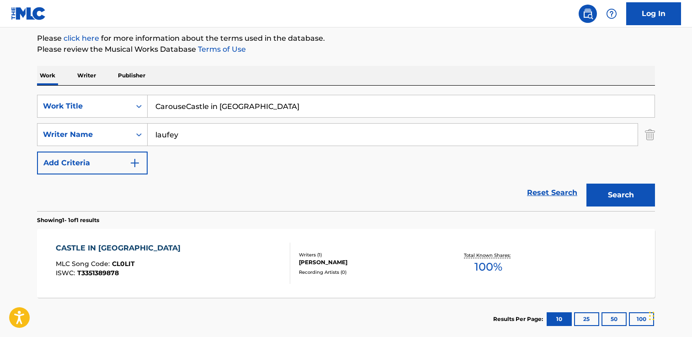
click at [187, 260] on div "CASTLE IN [GEOGRAPHIC_DATA] MLC Song Code : CL0LIT ISWC : T3351389878" at bounding box center [173, 262] width 235 height 41
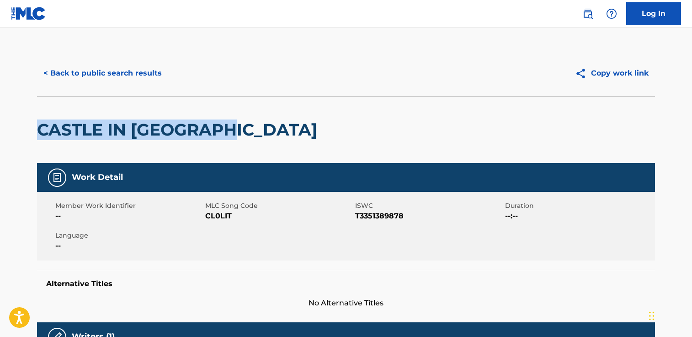
drag, startPoint x: 245, startPoint y: 135, endPoint x: 18, endPoint y: 119, distance: 226.9
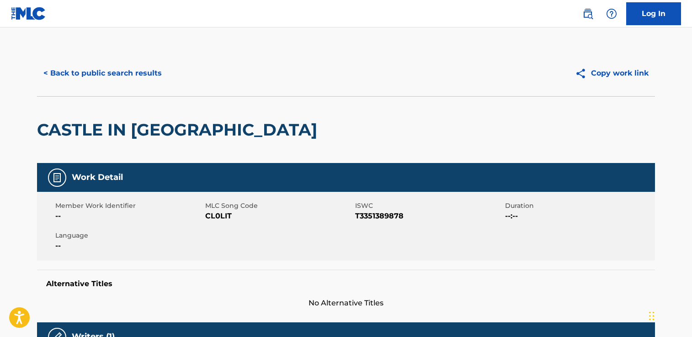
click at [213, 215] on span "CL0LIT" at bounding box center [279, 215] width 148 height 11
drag, startPoint x: 232, startPoint y: 219, endPoint x: 206, endPoint y: 217, distance: 26.6
click at [205, 217] on span "CL0LIT" at bounding box center [279, 215] width 148 height 11
click at [99, 81] on button "< Back to public search results" at bounding box center [102, 73] width 131 height 23
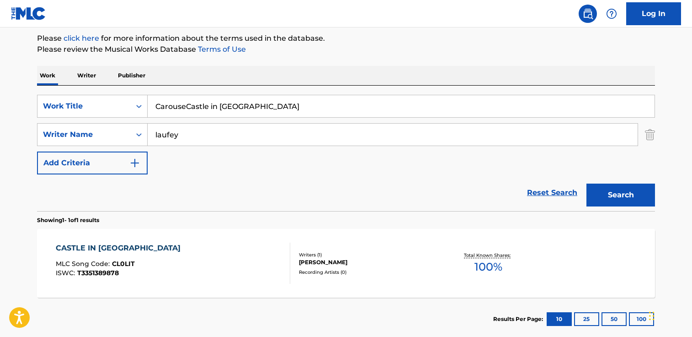
drag, startPoint x: 291, startPoint y: 112, endPoint x: 5, endPoint y: 106, distance: 286.4
click at [5, 106] on main "The MLC Public Work Search The accuracy and completeness of The MLC's data is d…" at bounding box center [346, 132] width 692 height 426
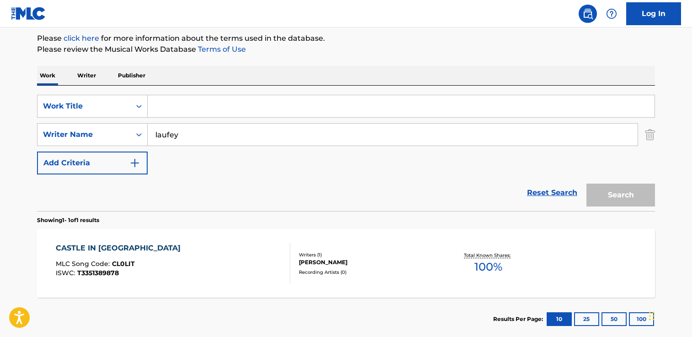
paste input "Clean Air"
type input "Clean Air"
click at [587, 183] on button "Search" at bounding box center [621, 194] width 69 height 23
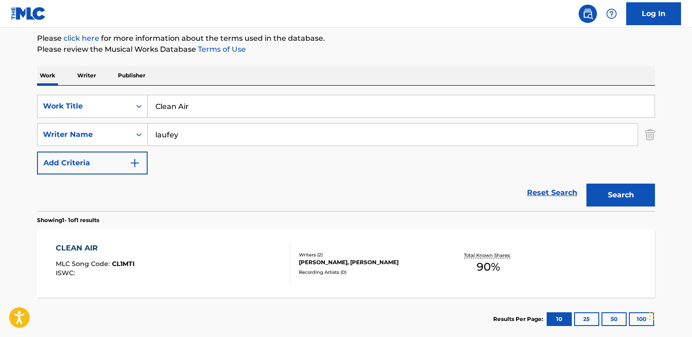
click at [135, 284] on div "CLEAN AIR MLC Song Code : CL1MTI ISWC : Writers ( 2 ) [PERSON_NAME], [PERSON_NA…" at bounding box center [346, 263] width 618 height 69
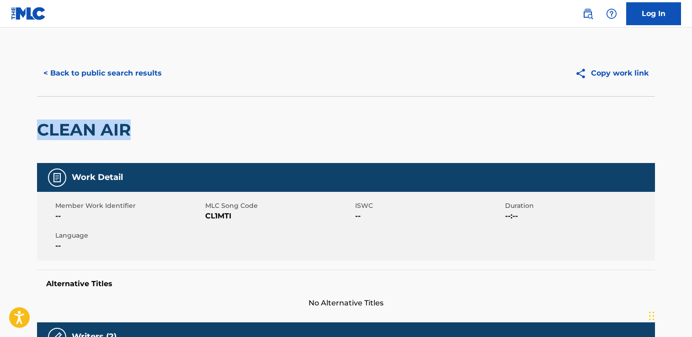
drag, startPoint x: 116, startPoint y: 134, endPoint x: 35, endPoint y: 132, distance: 81.0
drag, startPoint x: 225, startPoint y: 219, endPoint x: 228, endPoint y: 214, distance: 6.2
click at [225, 218] on span "CL1MTI" at bounding box center [279, 215] width 148 height 11
drag, startPoint x: 231, startPoint y: 215, endPoint x: 206, endPoint y: 216, distance: 24.3
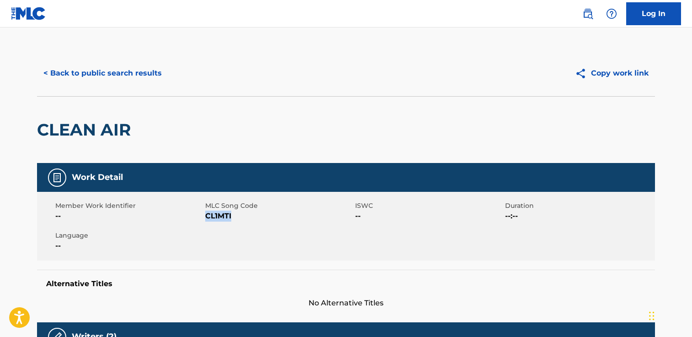
click at [207, 216] on span "CL1MTI" at bounding box center [279, 215] width 148 height 11
click at [108, 79] on button "< Back to public search results" at bounding box center [102, 73] width 131 height 23
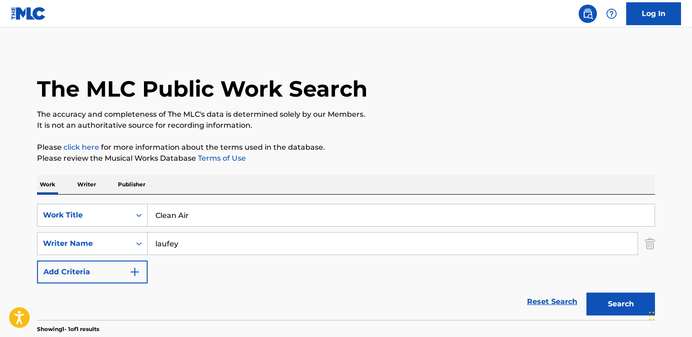
scroll to position [109, 0]
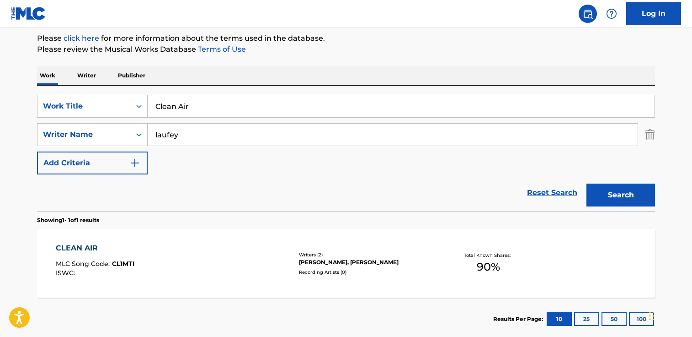
click at [224, 115] on input "Clean Air" at bounding box center [401, 106] width 507 height 22
drag, startPoint x: 224, startPoint y: 115, endPoint x: 57, endPoint y: 102, distance: 166.9
click at [58, 102] on div "SearchWithCriteria37b1187c-f34e-45c8-a00c-04a0bc07eb97 Work Title Clean Air" at bounding box center [346, 106] width 618 height 23
paste input "Clockwork"
type input "Clockwork"
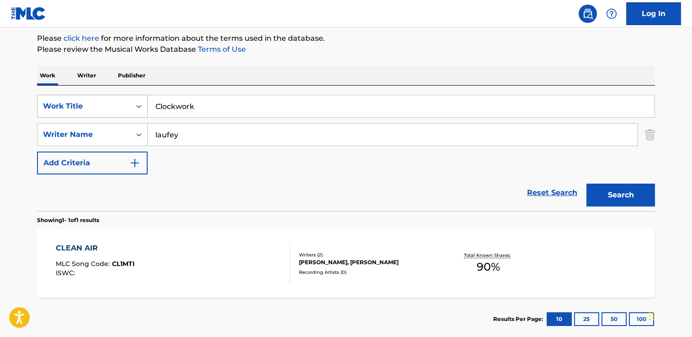
click at [587, 183] on button "Search" at bounding box center [621, 194] width 69 height 23
click at [240, 252] on div "CLOCKWORK MLC Song Code : CL00FI ISWC :" at bounding box center [173, 262] width 235 height 41
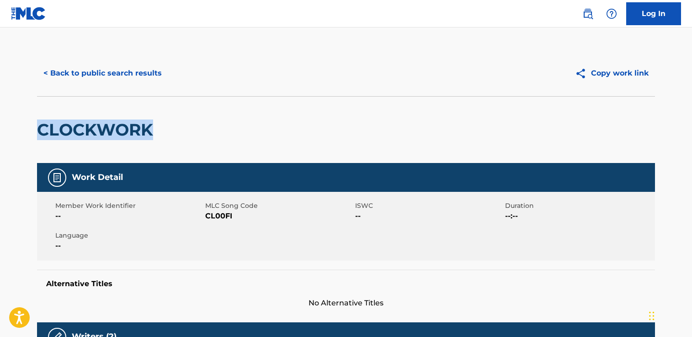
drag, startPoint x: 189, startPoint y: 140, endPoint x: 50, endPoint y: 123, distance: 140.6
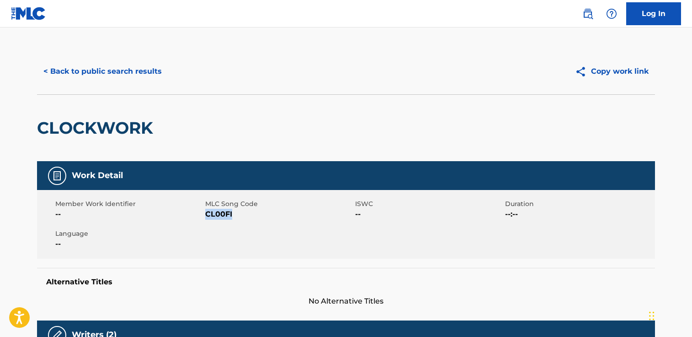
drag, startPoint x: 232, startPoint y: 214, endPoint x: 205, endPoint y: 214, distance: 26.5
click at [205, 214] on span "CL00FI" at bounding box center [279, 214] width 148 height 11
click at [129, 75] on button "< Back to public search results" at bounding box center [102, 71] width 131 height 23
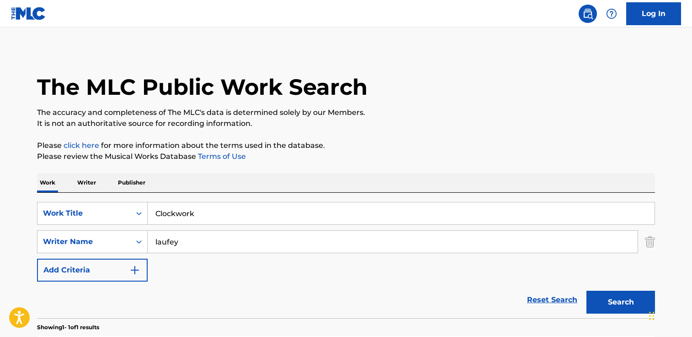
scroll to position [109, 0]
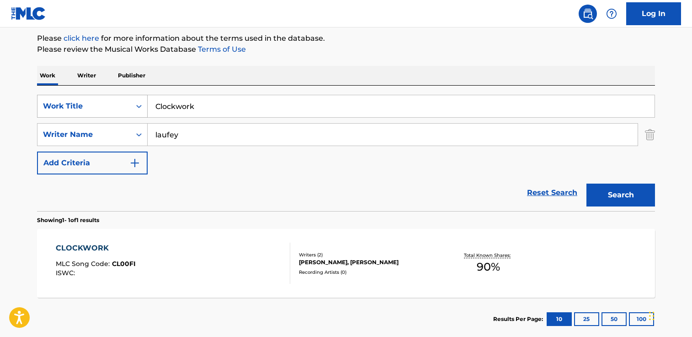
drag, startPoint x: 242, startPoint y: 109, endPoint x: 97, endPoint y: 106, distance: 145.9
click at [97, 106] on div "SearchWithCriteria37b1187c-f34e-45c8-a00c-04a0bc07eb97 Work Title Clockwork" at bounding box center [346, 106] width 618 height 23
paste input "Cuckoo Ballet"
type input "Cuckoo Ballet"
click at [587, 183] on button "Search" at bounding box center [621, 194] width 69 height 23
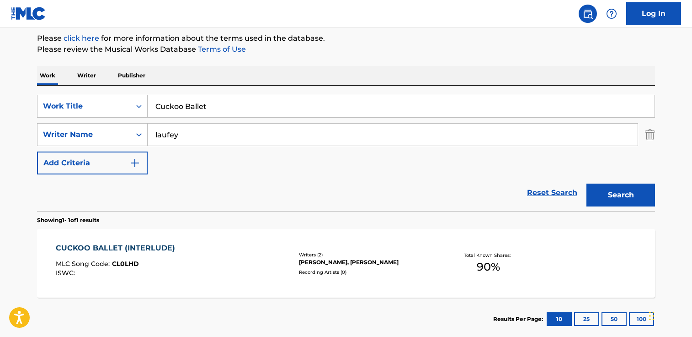
click at [167, 286] on div "CUCKOO BALLET (INTERLUDE) MLC Song Code : CL0LHD ISWC : Writers ( 2 ) [PERSON_N…" at bounding box center [346, 263] width 618 height 69
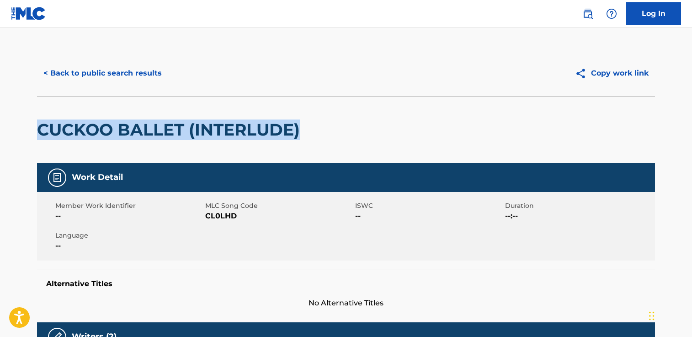
drag, startPoint x: 337, startPoint y: 132, endPoint x: 113, endPoint y: 118, distance: 224.1
click at [113, 118] on div "CUCKOO BALLET (INTERLUDE)" at bounding box center [346, 129] width 618 height 67
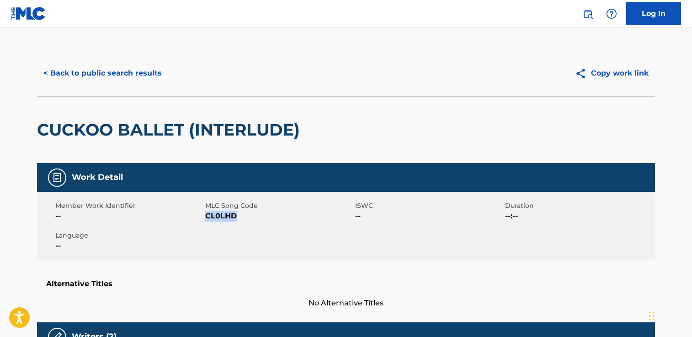
drag, startPoint x: 259, startPoint y: 219, endPoint x: 207, endPoint y: 217, distance: 52.2
click at [207, 217] on span "CL0LHD" at bounding box center [279, 215] width 148 height 11
click at [117, 76] on button "< Back to public search results" at bounding box center [102, 73] width 131 height 23
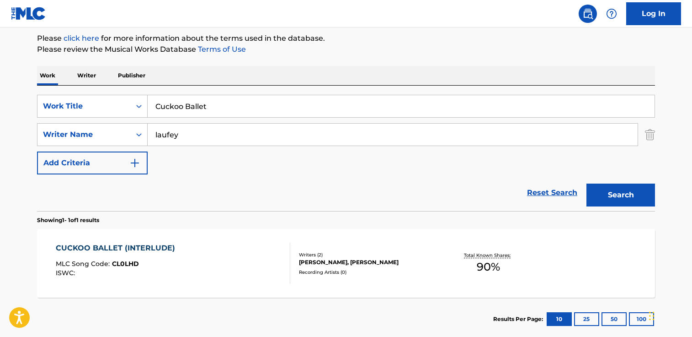
drag, startPoint x: 231, startPoint y: 102, endPoint x: 298, endPoint y: 107, distance: 67.5
click at [297, 108] on input "Cuckoo Ballet" at bounding box center [401, 106] width 507 height 22
paste input "Falling Behind"
type input "Falling Behind"
click at [587, 183] on button "Search" at bounding box center [621, 194] width 69 height 23
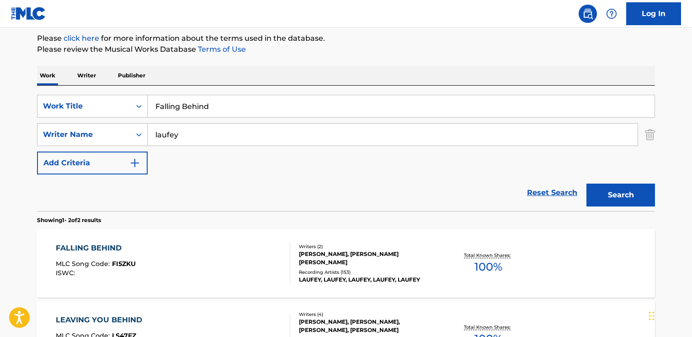
click at [269, 243] on div "FALLING BEHIND MLC Song Code : FI5ZKU ISWC :" at bounding box center [173, 262] width 235 height 41
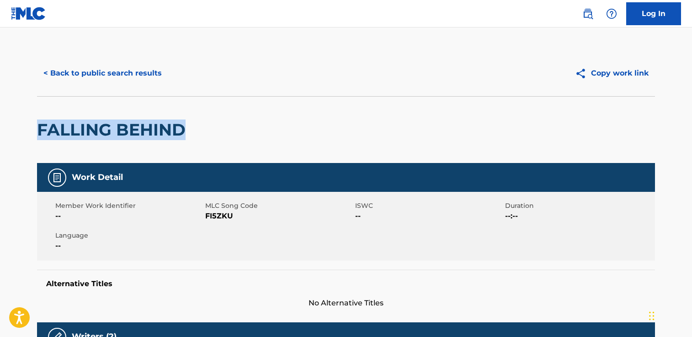
drag, startPoint x: 198, startPoint y: 135, endPoint x: 21, endPoint y: 138, distance: 177.5
click at [0, 137] on html "Accessibility Screen-Reader Guide, Feedback, and Issue Reporting | New window C…" at bounding box center [346, 168] width 692 height 337
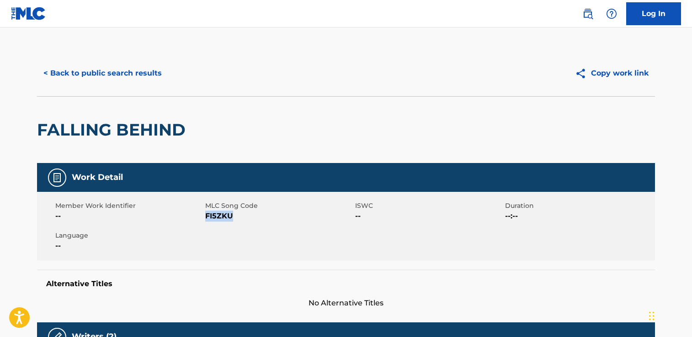
drag, startPoint x: 231, startPoint y: 213, endPoint x: 206, endPoint y: 215, distance: 25.2
click at [206, 215] on span "FI5ZKU" at bounding box center [279, 215] width 148 height 11
drag, startPoint x: 134, startPoint y: 59, endPoint x: 133, endPoint y: 70, distance: 10.2
click at [134, 63] on div "< Back to public search results Copy work link" at bounding box center [346, 73] width 618 height 46
click at [133, 70] on button "< Back to public search results" at bounding box center [102, 73] width 131 height 23
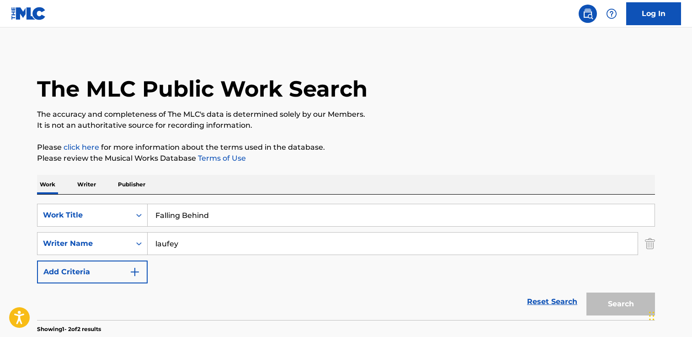
scroll to position [109, 0]
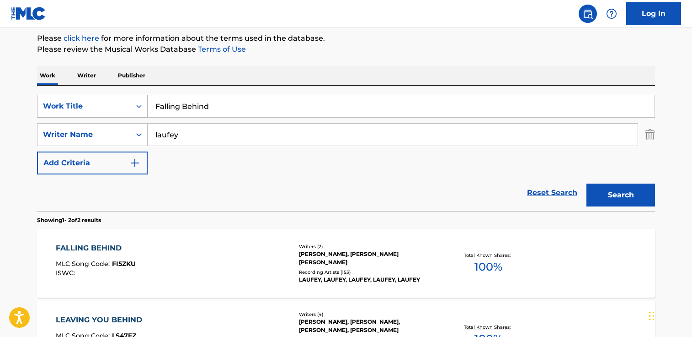
drag, startPoint x: 150, startPoint y: 105, endPoint x: 105, endPoint y: 106, distance: 45.3
click at [105, 106] on div "SearchWithCriteria37b1187c-f34e-45c8-a00c-04a0bc07eb97 Work Title Falling Behind" at bounding box center [346, 106] width 618 height 23
paste input "Forget-Me-Not"
type input "Forget-Me-Not"
click at [587, 183] on button "Search" at bounding box center [621, 194] width 69 height 23
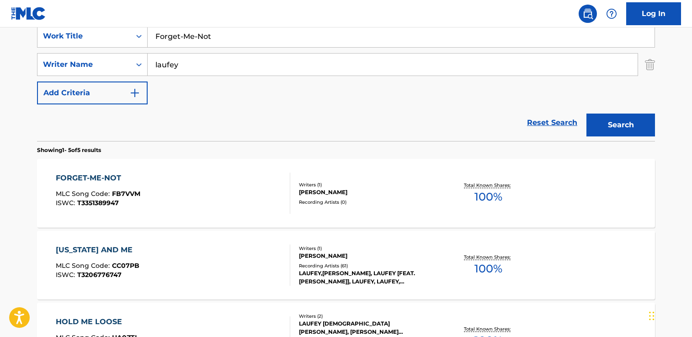
scroll to position [180, 0]
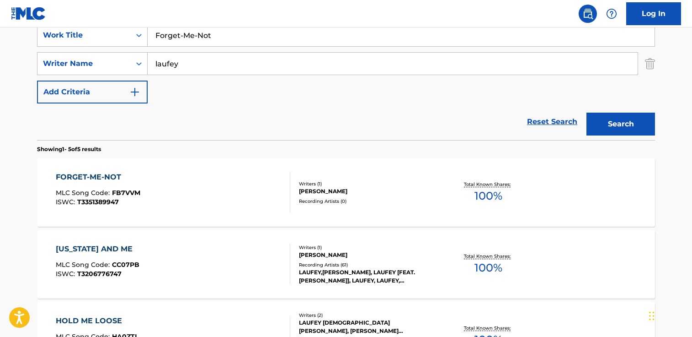
click at [182, 188] on div "FORGET-ME-NOT MLC Song Code : FB7VVM ISWC : T3351389947" at bounding box center [173, 192] width 235 height 41
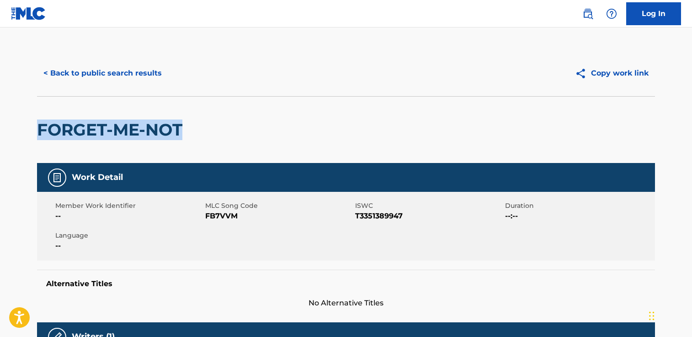
drag, startPoint x: 197, startPoint y: 136, endPoint x: 66, endPoint y: 130, distance: 131.4
click at [0, 123] on html "Accessibility Screen-Reader Guide, Feedback, and Issue Reporting | New window C…" at bounding box center [346, 168] width 692 height 337
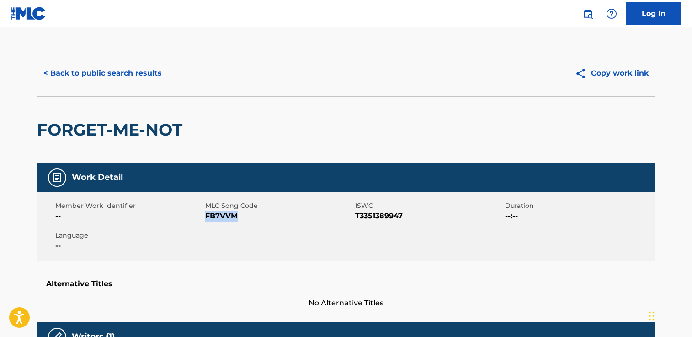
drag, startPoint x: 242, startPoint y: 216, endPoint x: 205, endPoint y: 217, distance: 36.6
click at [205, 217] on span "FB7VVM" at bounding box center [279, 215] width 148 height 11
click at [127, 70] on button "< Back to public search results" at bounding box center [102, 73] width 131 height 23
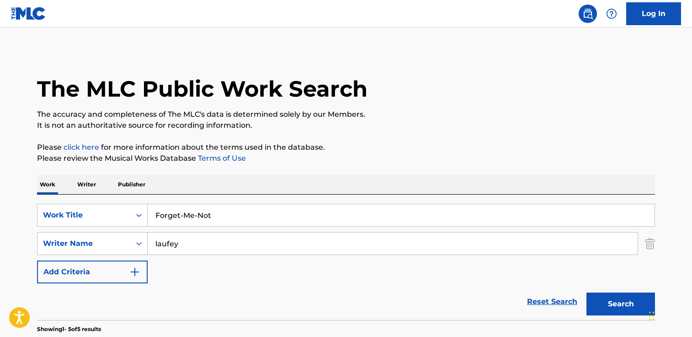
scroll to position [180, 0]
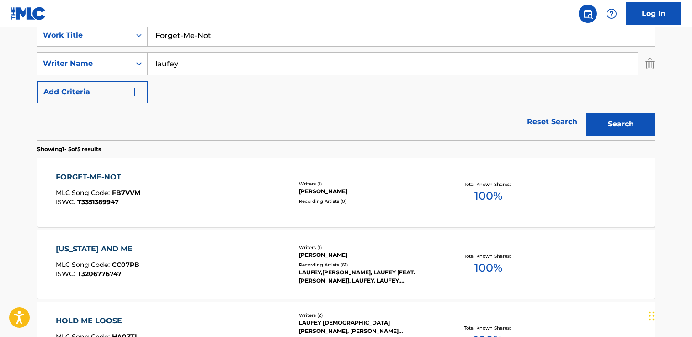
drag, startPoint x: 222, startPoint y: 40, endPoint x: 134, endPoint y: 26, distance: 89.0
click at [134, 26] on div "Log In The MLC Public Work Search The accuracy and completeness of The MLC's da…" at bounding box center [346, 212] width 692 height 785
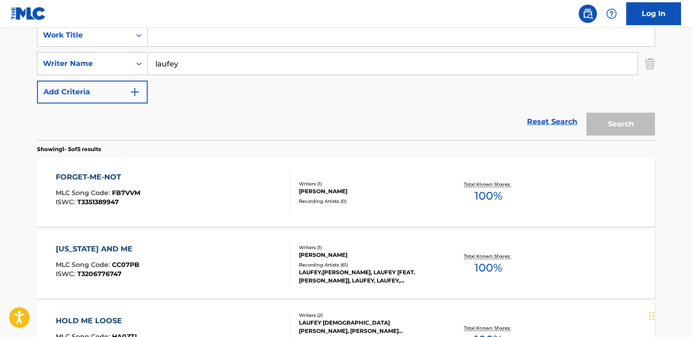
paste input "FB7VVM"
click at [587, 113] on button "Search" at bounding box center [621, 124] width 69 height 23
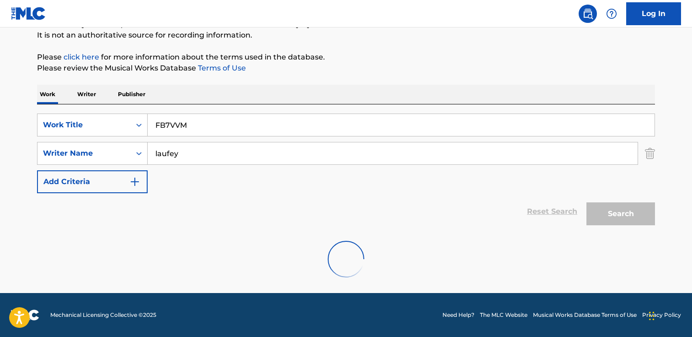
scroll to position [60, 0]
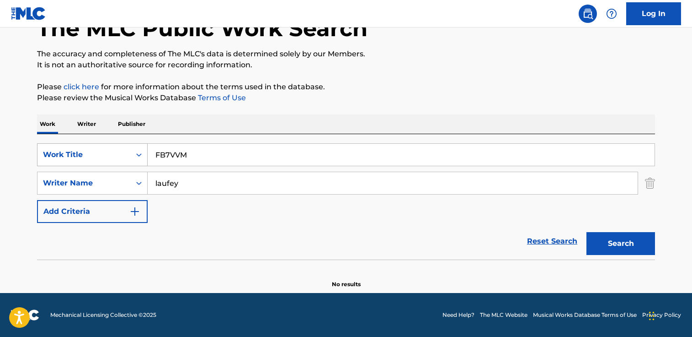
drag, startPoint x: 203, startPoint y: 158, endPoint x: 78, endPoint y: 161, distance: 124.9
click at [78, 161] on div "SearchWithCriteria37b1187c-f34e-45c8-a00c-04a0bc07eb97 Work Title FB7VVM" at bounding box center [346, 154] width 618 height 23
type input "FB7VV"
drag, startPoint x: 219, startPoint y: 156, endPoint x: 107, endPoint y: 105, distance: 122.8
click at [103, 122] on div "Work Writer Publisher SearchWithCriteria37b1187c-f34e-45c8-a00c-04a0bc07eb97 Wo…" at bounding box center [346, 201] width 618 height 174
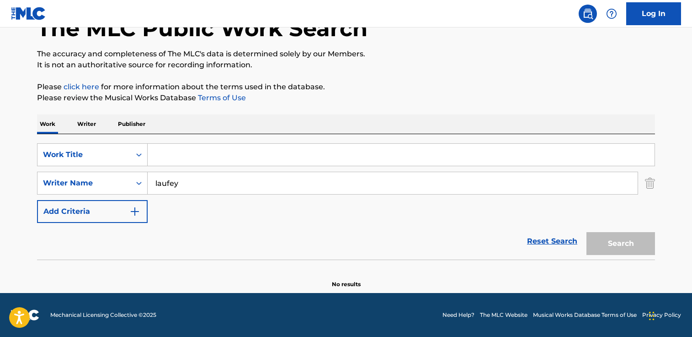
paste input "Letter to My [DEMOGRAPHIC_DATA] Self"
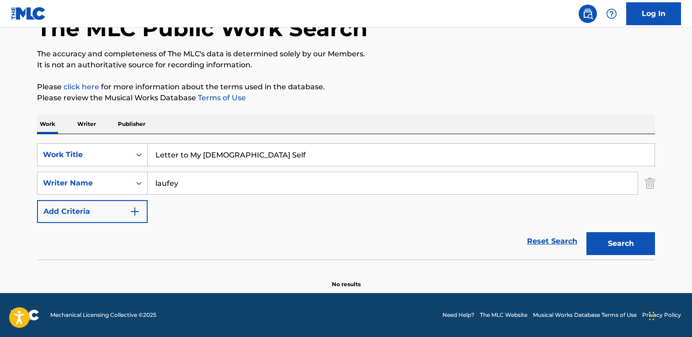
type input "Letter to My [DEMOGRAPHIC_DATA] Self"
click at [587, 232] on button "Search" at bounding box center [621, 243] width 69 height 23
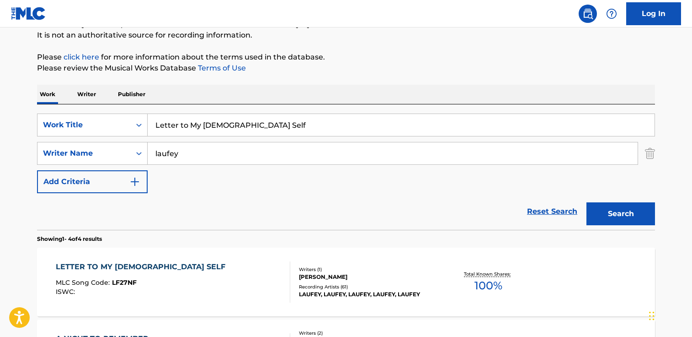
scroll to position [180, 0]
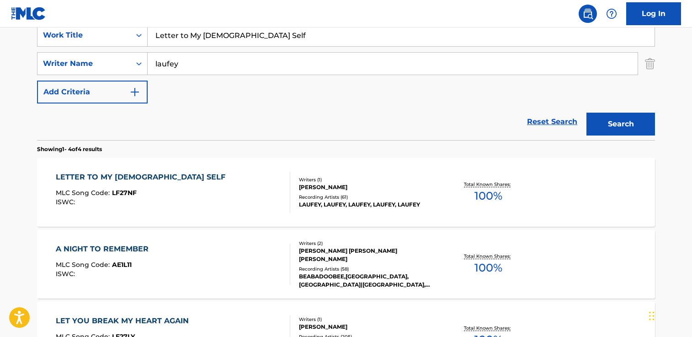
click at [213, 206] on div "LETTER TO MY [DEMOGRAPHIC_DATA] SELF MLC Song Code : LF27NF ISWC :" at bounding box center [173, 192] width 235 height 41
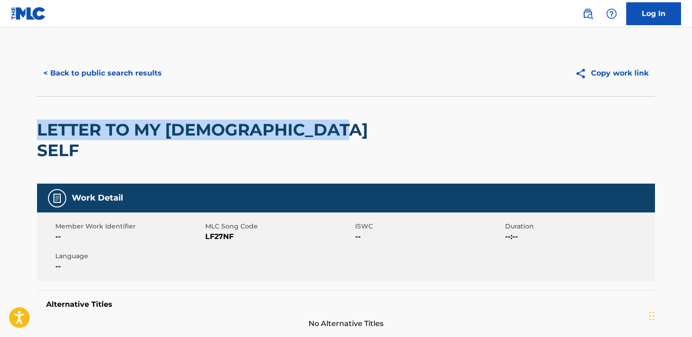
drag, startPoint x: 359, startPoint y: 127, endPoint x: 80, endPoint y: 128, distance: 278.5
click at [0, 128] on html "Accessibility Screen-Reader Guide, Feedback, and Issue Reporting | New window C…" at bounding box center [346, 168] width 692 height 337
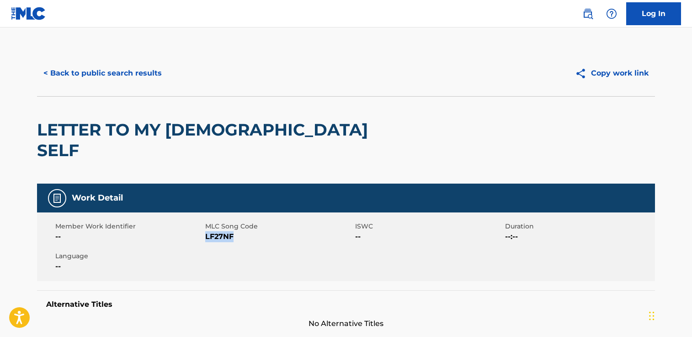
drag, startPoint x: 236, startPoint y: 218, endPoint x: 207, endPoint y: 218, distance: 28.4
click at [207, 231] on span "LF27NF" at bounding box center [279, 236] width 148 height 11
click at [90, 70] on button "< Back to public search results" at bounding box center [102, 73] width 131 height 23
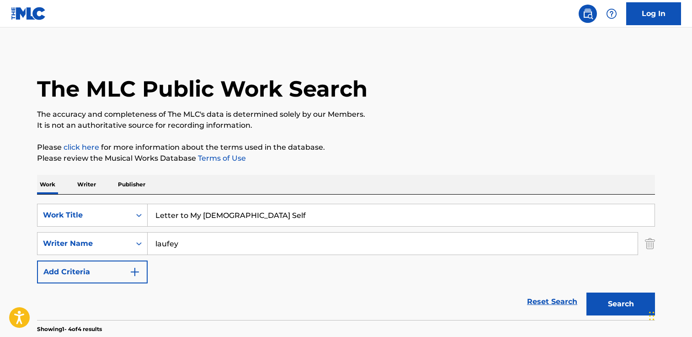
scroll to position [180, 0]
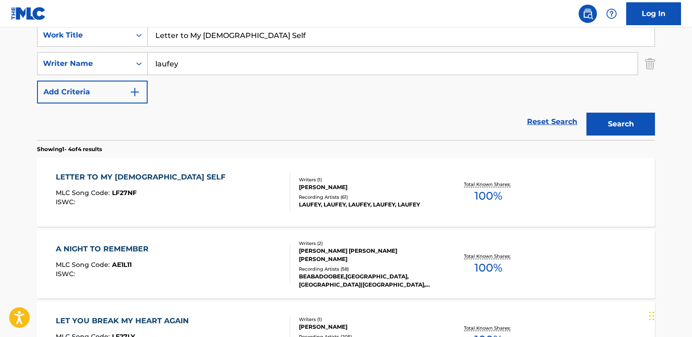
drag, startPoint x: 204, startPoint y: 72, endPoint x: 252, endPoint y: 46, distance: 54.2
click at [205, 71] on input "laufey" at bounding box center [393, 64] width 490 height 22
click at [300, 32] on input "Letter to My [DEMOGRAPHIC_DATA] Self" at bounding box center [401, 35] width 507 height 22
drag, startPoint x: 298, startPoint y: 39, endPoint x: 88, endPoint y: 25, distance: 210.4
click at [86, 26] on div "Log In The MLC Public Work Search The accuracy and completeness of The MLC's da…" at bounding box center [346, 176] width 692 height 713
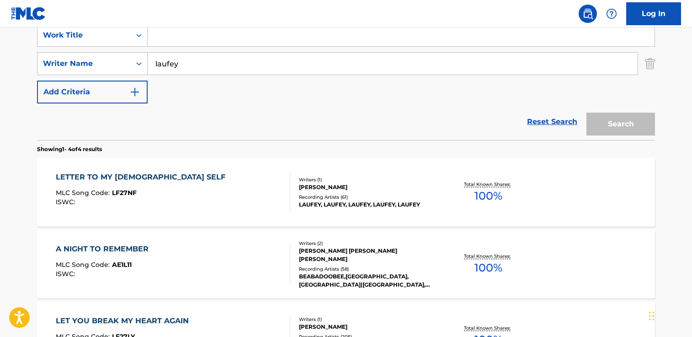
paste input "Lover Girl"
type input "Lover Girl"
click at [587, 113] on button "Search" at bounding box center [621, 124] width 69 height 23
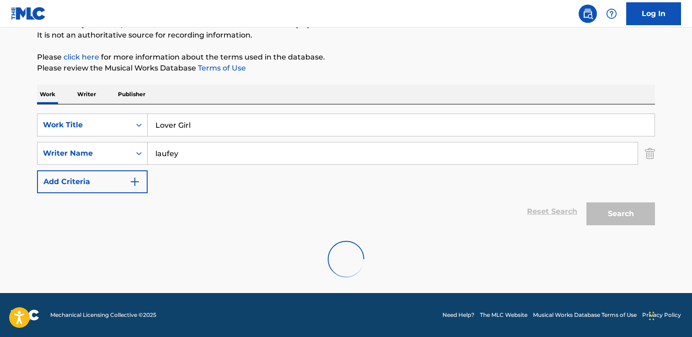
scroll to position [161, 0]
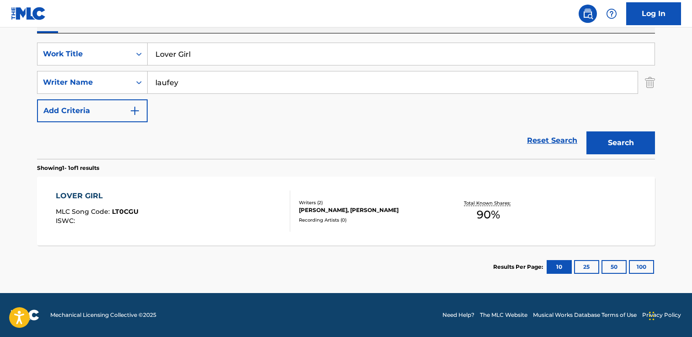
click at [312, 208] on div "[PERSON_NAME], [PERSON_NAME]" at bounding box center [368, 210] width 138 height 8
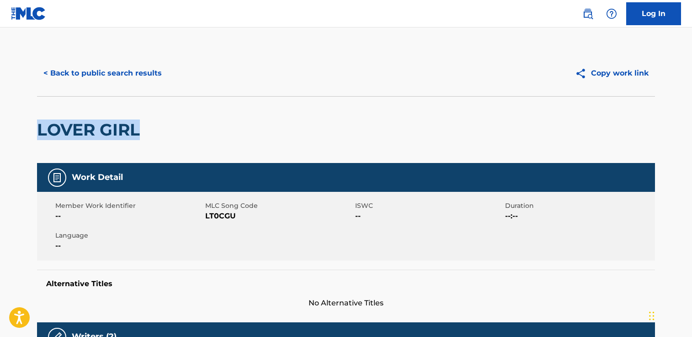
drag, startPoint x: 174, startPoint y: 135, endPoint x: 14, endPoint y: 123, distance: 160.1
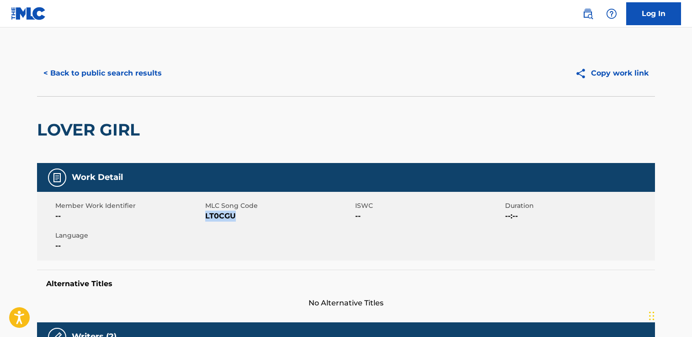
drag, startPoint x: 255, startPoint y: 219, endPoint x: 207, endPoint y: 220, distance: 48.0
click at [207, 220] on span "LT0CGU" at bounding box center [279, 215] width 148 height 11
drag, startPoint x: 77, startPoint y: 58, endPoint x: 81, endPoint y: 68, distance: 11.3
click at [78, 59] on div "< Back to public search results Copy work link" at bounding box center [346, 73] width 618 height 46
click at [81, 68] on button "< Back to public search results" at bounding box center [102, 73] width 131 height 23
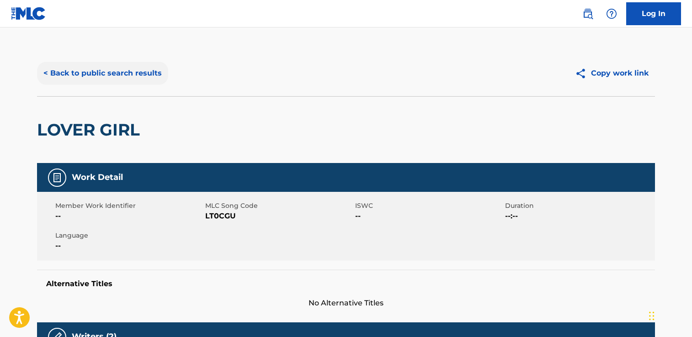
scroll to position [109, 0]
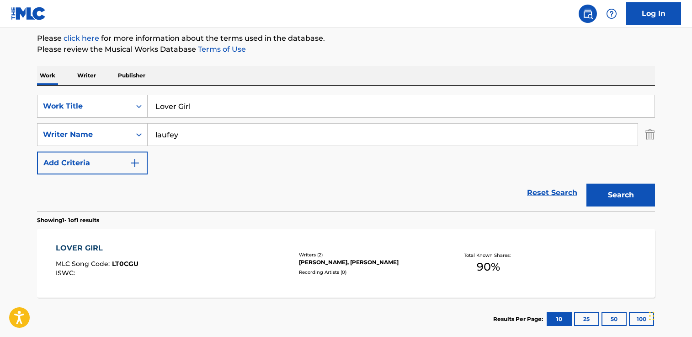
drag, startPoint x: 322, startPoint y: 110, endPoint x: 102, endPoint y: 92, distance: 221.2
click at [102, 92] on div "SearchWithCriteria37b1187c-f34e-45c8-a00c-04a0bc07eb97 Work Title Lover Girl Se…" at bounding box center [346, 148] width 618 height 125
paste input "Mr. Eclectic"
type input "Mr. Eclectic"
click at [587, 183] on button "Search" at bounding box center [621, 194] width 69 height 23
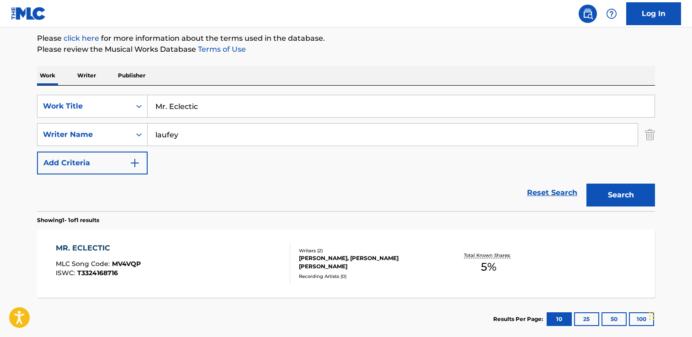
click at [255, 279] on div "MR. ECLECTIC MLC Song Code : MV4VQP ISWC : T3324168716" at bounding box center [173, 262] width 235 height 41
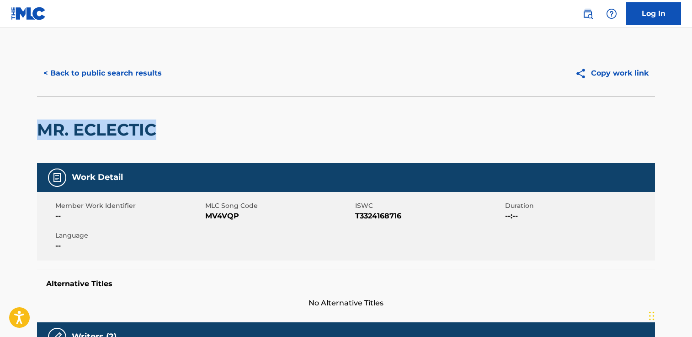
drag, startPoint x: 168, startPoint y: 132, endPoint x: 134, endPoint y: 137, distance: 34.2
click at [0, 122] on html "Accessibility Screen-Reader Guide, Feedback, and Issue Reporting | New window C…" at bounding box center [346, 168] width 692 height 337
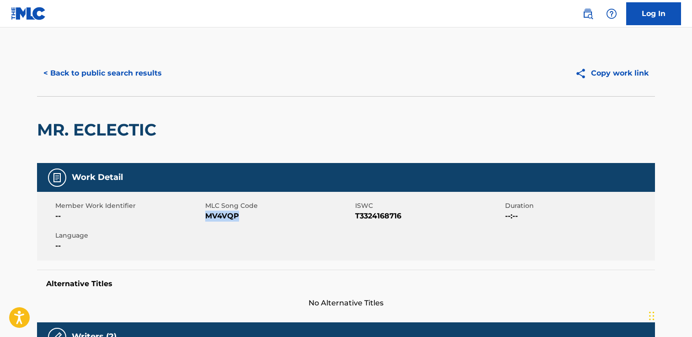
drag, startPoint x: 241, startPoint y: 216, endPoint x: 207, endPoint y: 217, distance: 34.8
click at [207, 217] on span "MV4VQP" at bounding box center [279, 215] width 148 height 11
click at [122, 76] on button "< Back to public search results" at bounding box center [102, 73] width 131 height 23
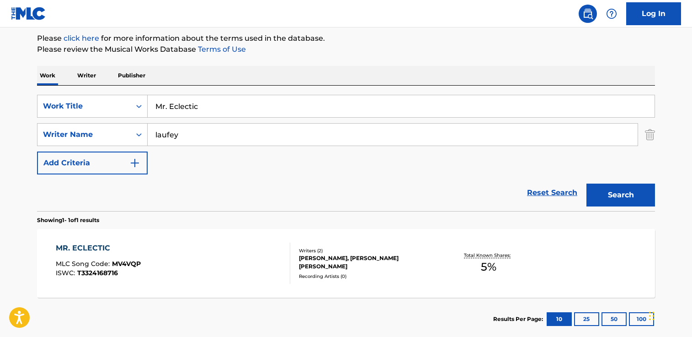
click at [94, 247] on div "MR. ECLECTIC" at bounding box center [98, 247] width 85 height 11
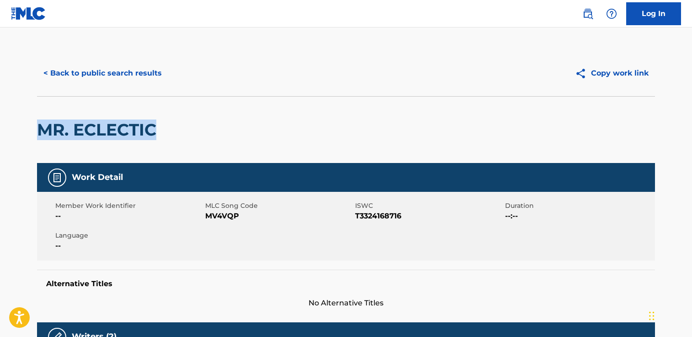
drag, startPoint x: 168, startPoint y: 139, endPoint x: 43, endPoint y: 128, distance: 125.4
click at [117, 77] on button "< Back to public search results" at bounding box center [102, 73] width 131 height 23
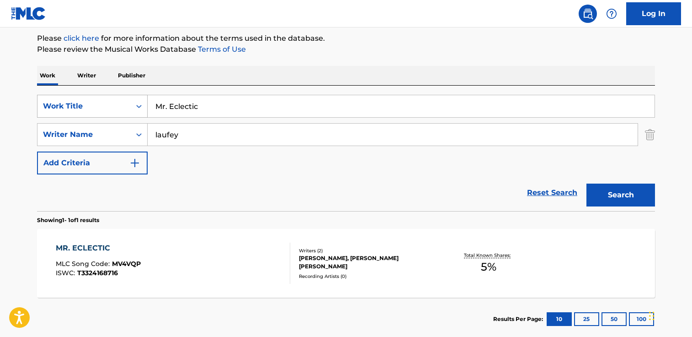
drag, startPoint x: 204, startPoint y: 105, endPoint x: 64, endPoint y: 97, distance: 140.2
click at [62, 97] on div "SearchWithCriteria37b1187c-f34e-45c8-a00c-04a0bc07eb97 Work Title Mr. Eclectic" at bounding box center [346, 106] width 618 height 23
paste input "Promise"
type input "Promise"
click at [587, 183] on button "Search" at bounding box center [621, 194] width 69 height 23
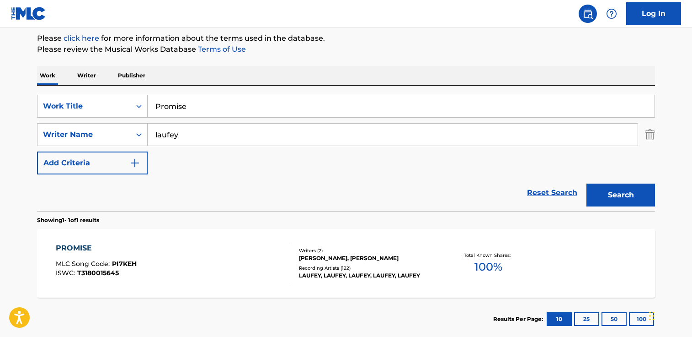
click at [370, 276] on div "LAUFEY, LAUFEY, LAUFEY, LAUFEY, LAUFEY" at bounding box center [368, 275] width 138 height 8
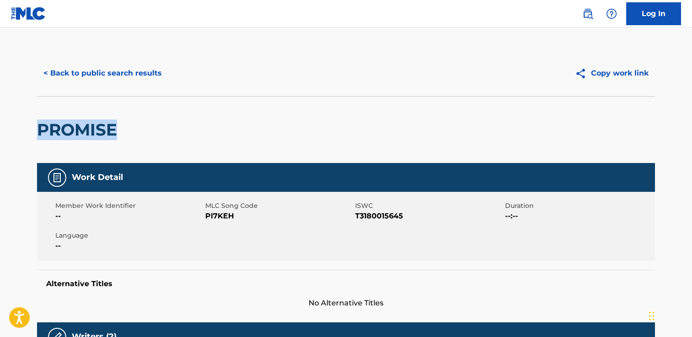
drag, startPoint x: 124, startPoint y: 131, endPoint x: 51, endPoint y: 132, distance: 72.7
drag, startPoint x: 243, startPoint y: 215, endPoint x: 206, endPoint y: 215, distance: 37.0
click at [205, 215] on span "PI7KEH" at bounding box center [279, 215] width 148 height 11
click at [74, 71] on button "< Back to public search results" at bounding box center [102, 73] width 131 height 23
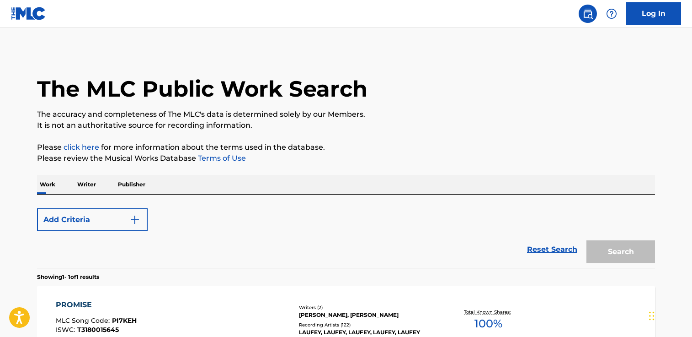
scroll to position [109, 0]
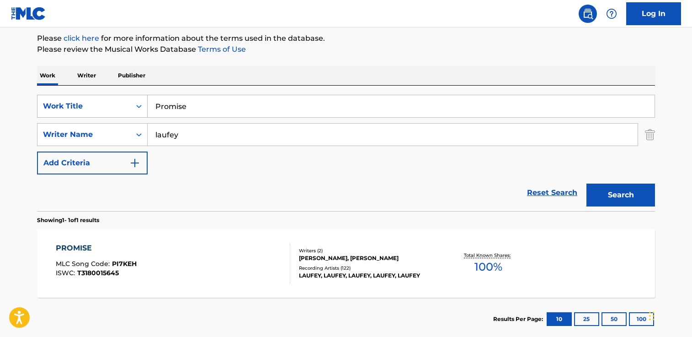
drag, startPoint x: 193, startPoint y: 105, endPoint x: 118, endPoint y: 108, distance: 74.6
click at [118, 108] on div "SearchWithCriteria37b1187c-f34e-45c8-a00c-04a0bc07eb97 Work Title Promise" at bounding box center [346, 106] width 618 height 23
paste input "Sabotage"
type input "Sabotage"
click at [587, 183] on button "Search" at bounding box center [621, 194] width 69 height 23
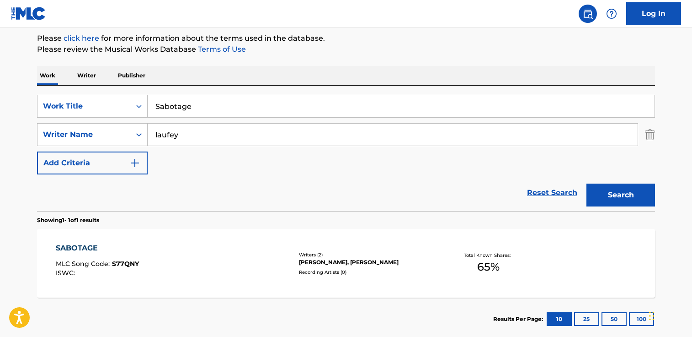
click at [249, 274] on div "SABOTAGE MLC Song Code : S77QNY ISWC :" at bounding box center [173, 262] width 235 height 41
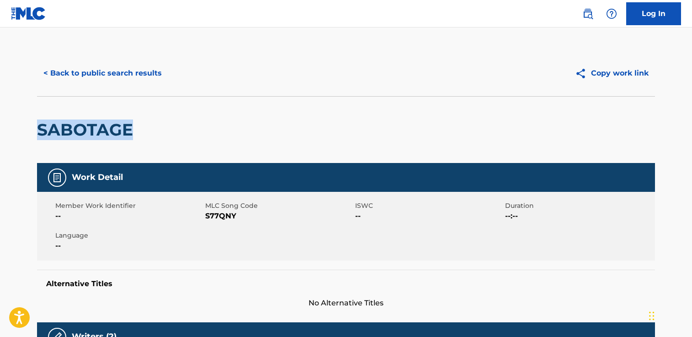
drag, startPoint x: 156, startPoint y: 131, endPoint x: 57, endPoint y: 129, distance: 98.8
click at [46, 127] on div "SABOTAGE" at bounding box center [346, 129] width 618 height 67
drag, startPoint x: 57, startPoint y: 129, endPoint x: 138, endPoint y: 132, distance: 81.0
click at [182, 123] on div "SABOTAGE" at bounding box center [346, 129] width 618 height 67
click at [123, 133] on h2 "SABOTAGE" at bounding box center [87, 129] width 101 height 21
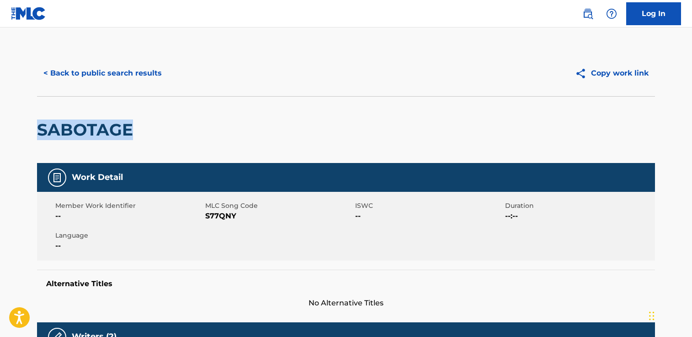
drag, startPoint x: 132, startPoint y: 133, endPoint x: 34, endPoint y: 129, distance: 98.4
drag, startPoint x: 236, startPoint y: 217, endPoint x: 205, endPoint y: 215, distance: 30.7
click at [205, 215] on span "S77QNY" at bounding box center [279, 215] width 148 height 11
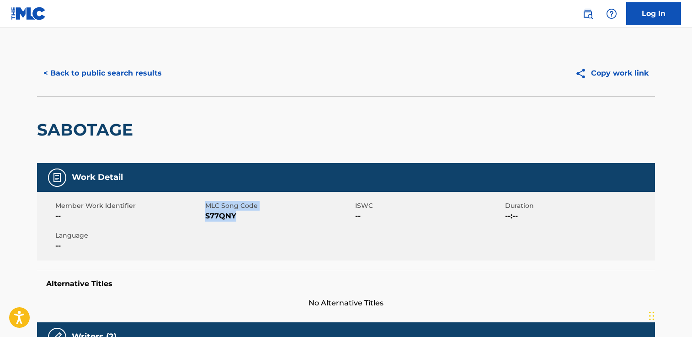
click at [227, 218] on span "S77QNY" at bounding box center [279, 215] width 148 height 11
click at [233, 217] on span "S77QNY" at bounding box center [279, 215] width 148 height 11
drag, startPoint x: 237, startPoint y: 216, endPoint x: 206, endPoint y: 216, distance: 31.1
click at [206, 216] on span "S77QNY" at bounding box center [279, 215] width 148 height 11
click at [97, 73] on button "< Back to public search results" at bounding box center [102, 73] width 131 height 23
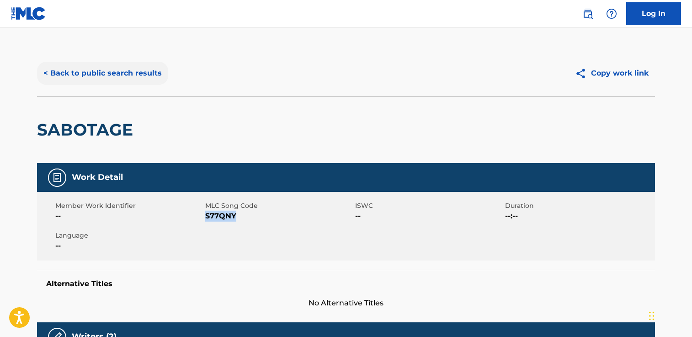
scroll to position [109, 0]
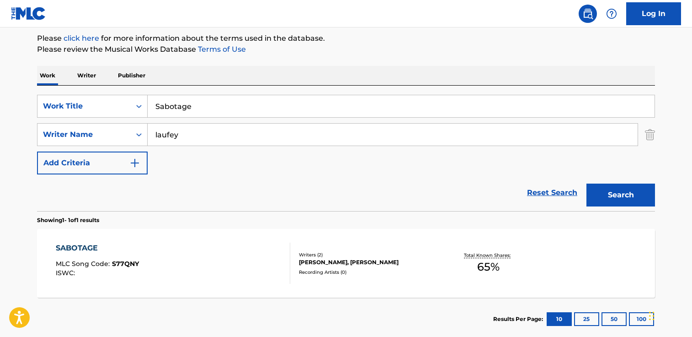
drag, startPoint x: 253, startPoint y: 109, endPoint x: 68, endPoint y: 90, distance: 186.7
click at [68, 90] on div "SearchWithCriteria37b1187c-f34e-45c8-a00c-04a0bc07eb97 Work Title Sabotage Sear…" at bounding box center [346, 148] width 618 height 125
paste input "S77QNY"
type input "S77QNY"
click at [587, 183] on button "Search" at bounding box center [621, 194] width 69 height 23
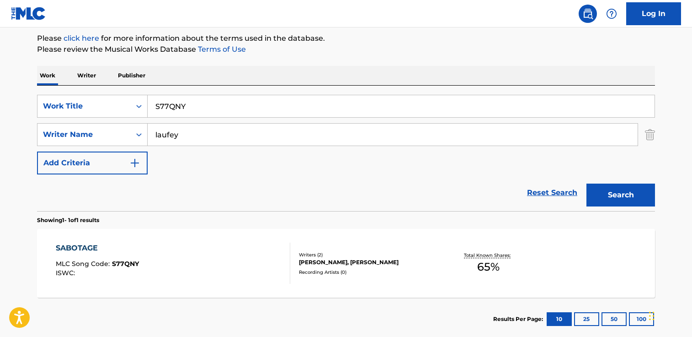
scroll to position [60, 0]
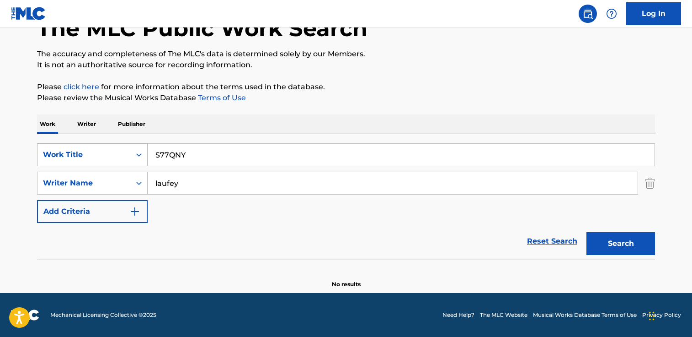
drag, startPoint x: 205, startPoint y: 159, endPoint x: 136, endPoint y: 149, distance: 69.9
click at [136, 149] on div "SearchWithCriteria37b1187c-f34e-45c8-a00c-04a0bc07eb97 Work Title S77QNY" at bounding box center [346, 154] width 618 height 23
paste input "Seems Like Old Times"
click at [587, 232] on button "Search" at bounding box center [621, 243] width 69 height 23
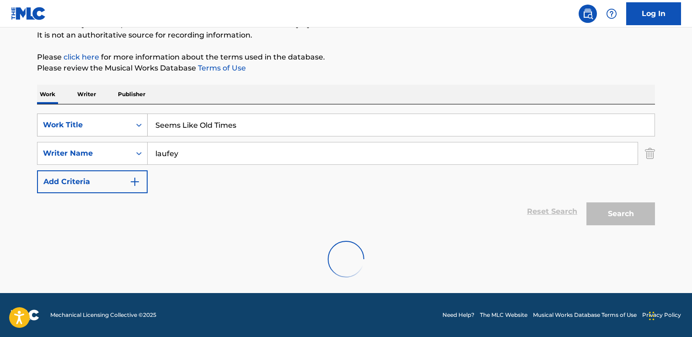
scroll to position [109, 0]
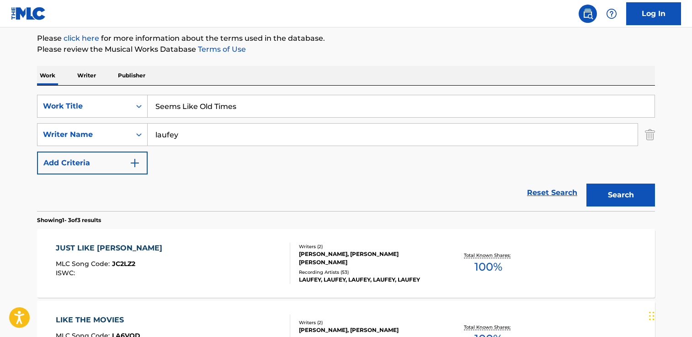
click at [248, 103] on input "Seems Like Old Times" at bounding box center [401, 106] width 507 height 22
drag, startPoint x: 199, startPoint y: 105, endPoint x: 35, endPoint y: 99, distance: 163.9
click at [35, 99] on div "The MLC Public Work Search The accuracy and completeness of The MLC's data is d…" at bounding box center [346, 212] width 640 height 542
type input "Old Times"
click at [587, 183] on button "Search" at bounding box center [621, 194] width 69 height 23
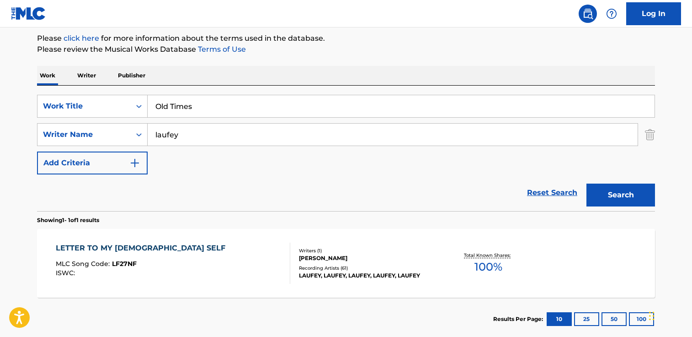
drag, startPoint x: 214, startPoint y: 108, endPoint x: -5, endPoint y: 110, distance: 218.6
click at [0, 110] on html "Accessibility Screen-Reader Guide, Feedback, and Issue Reporting | New window C…" at bounding box center [346, 59] width 692 height 337
paste input "Snow White"
type input "Snow White"
click at [587, 183] on button "Search" at bounding box center [621, 194] width 69 height 23
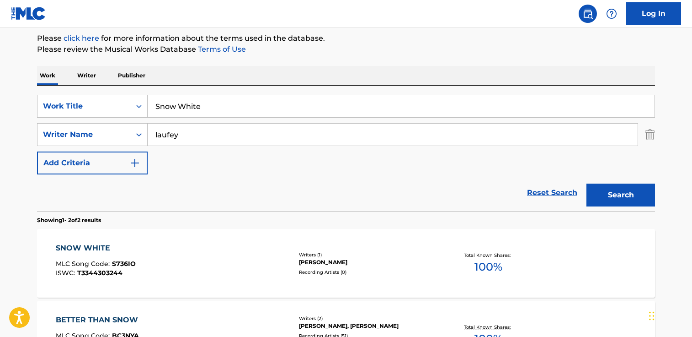
click at [161, 256] on div "SNOW WHITE MLC Song Code : S736IO ISWC : T3344303244" at bounding box center [173, 262] width 235 height 41
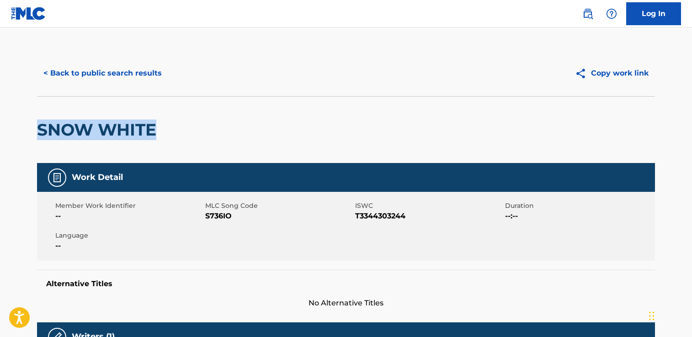
drag, startPoint x: 153, startPoint y: 136, endPoint x: -64, endPoint y: 119, distance: 217.5
click at [0, 119] on html "Accessibility Screen-Reader Guide, Feedback, and Issue Reporting | New window C…" at bounding box center [346, 168] width 692 height 337
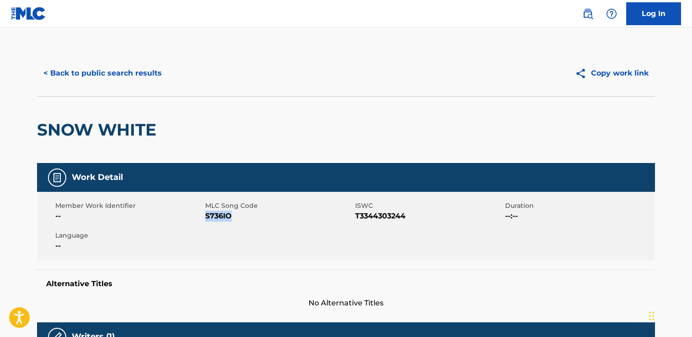
drag, startPoint x: 241, startPoint y: 214, endPoint x: 207, endPoint y: 215, distance: 34.4
click at [207, 215] on span "S736IO" at bounding box center [279, 215] width 148 height 11
click at [63, 67] on button "< Back to public search results" at bounding box center [102, 73] width 131 height 23
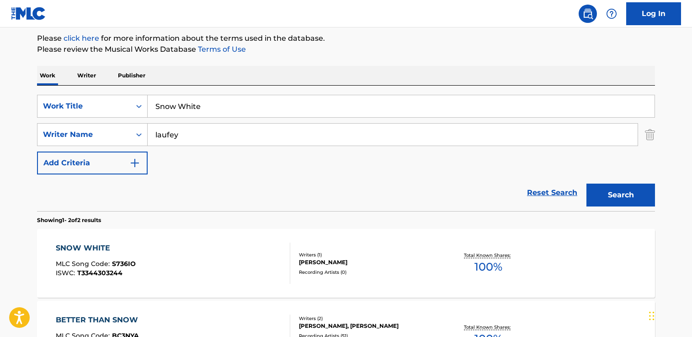
drag, startPoint x: 207, startPoint y: 109, endPoint x: 21, endPoint y: 96, distance: 186.1
click at [21, 96] on main "The MLC Public Work Search The accuracy and completeness of The MLC's data is d…" at bounding box center [346, 168] width 692 height 498
paste input "Too Little, Too Late"
type input "Too Little, Too Late"
click at [587, 183] on button "Search" at bounding box center [621, 194] width 69 height 23
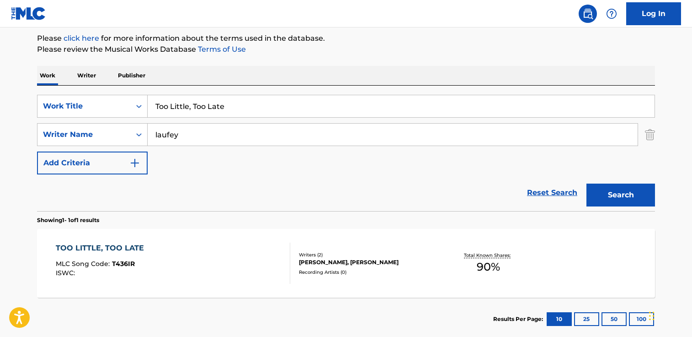
click at [107, 282] on div "TOO LITTLE, TOO LATE MLC Song Code : T436IR ISWC :" at bounding box center [102, 262] width 93 height 41
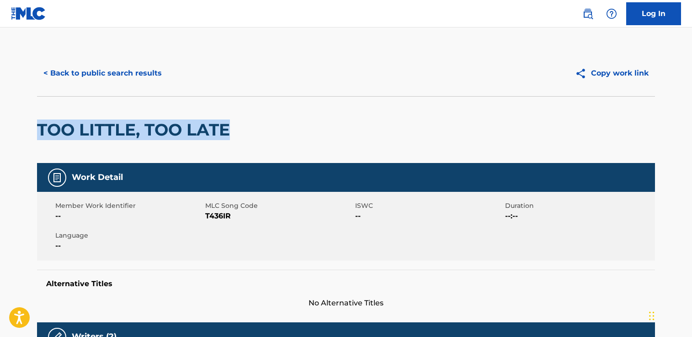
drag, startPoint x: 220, startPoint y: 136, endPoint x: 54, endPoint y: 125, distance: 166.8
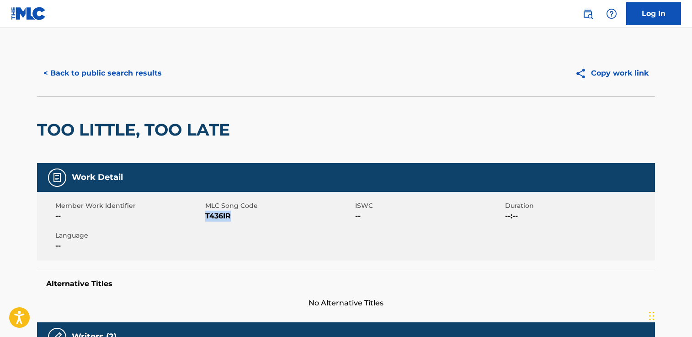
drag, startPoint x: 232, startPoint y: 217, endPoint x: 205, endPoint y: 217, distance: 27.0
click at [205, 217] on span "T436IR" at bounding box center [279, 215] width 148 height 11
click at [105, 79] on button "< Back to public search results" at bounding box center [102, 73] width 131 height 23
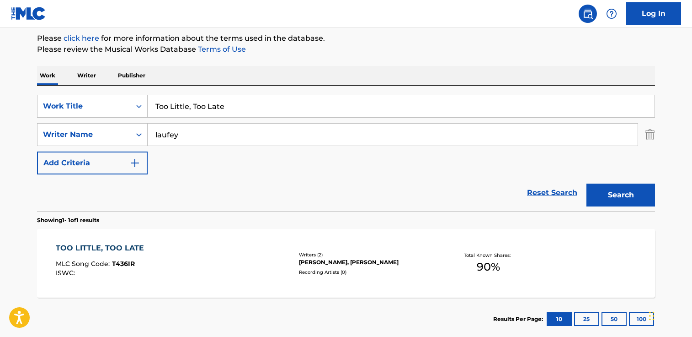
drag, startPoint x: 239, startPoint y: 107, endPoint x: 17, endPoint y: 93, distance: 222.3
click at [17, 93] on main "The MLC Public Work Search The accuracy and completeness of The MLC's data is d…" at bounding box center [346, 132] width 692 height 426
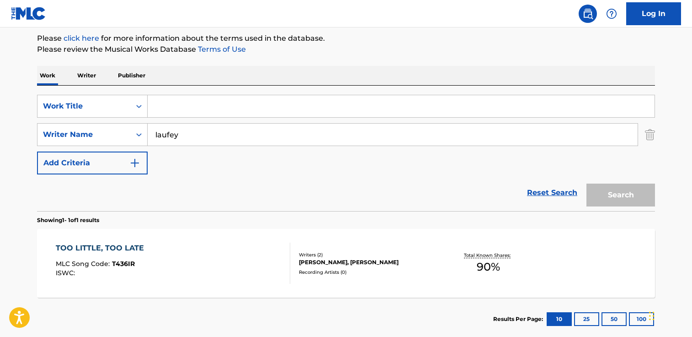
paste input "Tough Luck"
type input "Tough Luck"
click at [587, 183] on button "Search" at bounding box center [621, 194] width 69 height 23
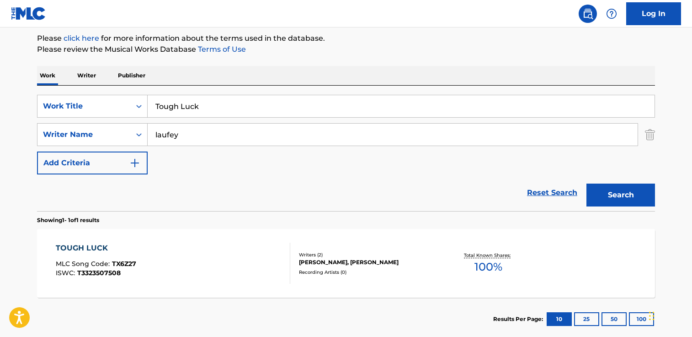
click at [163, 261] on div "TOUGH LUCK MLC Song Code : TX6Z27 ISWC : T3323507508" at bounding box center [173, 262] width 235 height 41
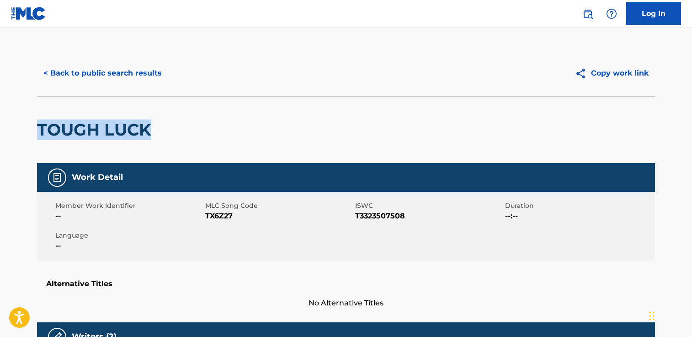
drag, startPoint x: 162, startPoint y: 127, endPoint x: 46, endPoint y: 121, distance: 115.9
click at [0, 119] on html "Accessibility Screen-Reader Guide, Feedback, and Issue Reporting | New window C…" at bounding box center [346, 168] width 692 height 337
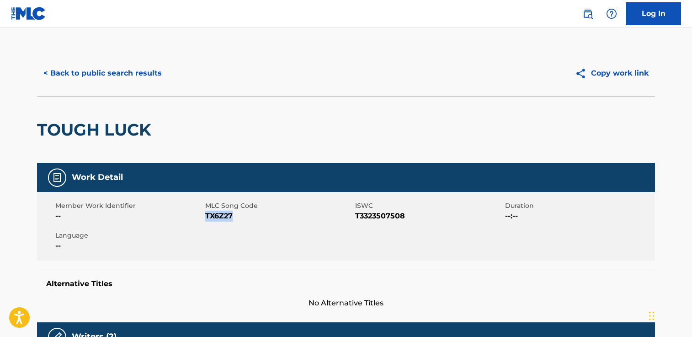
drag, startPoint x: 242, startPoint y: 216, endPoint x: 206, endPoint y: 216, distance: 36.1
click at [206, 216] on span "TX6Z27" at bounding box center [279, 215] width 148 height 11
